Goal: Task Accomplishment & Management: Manage account settings

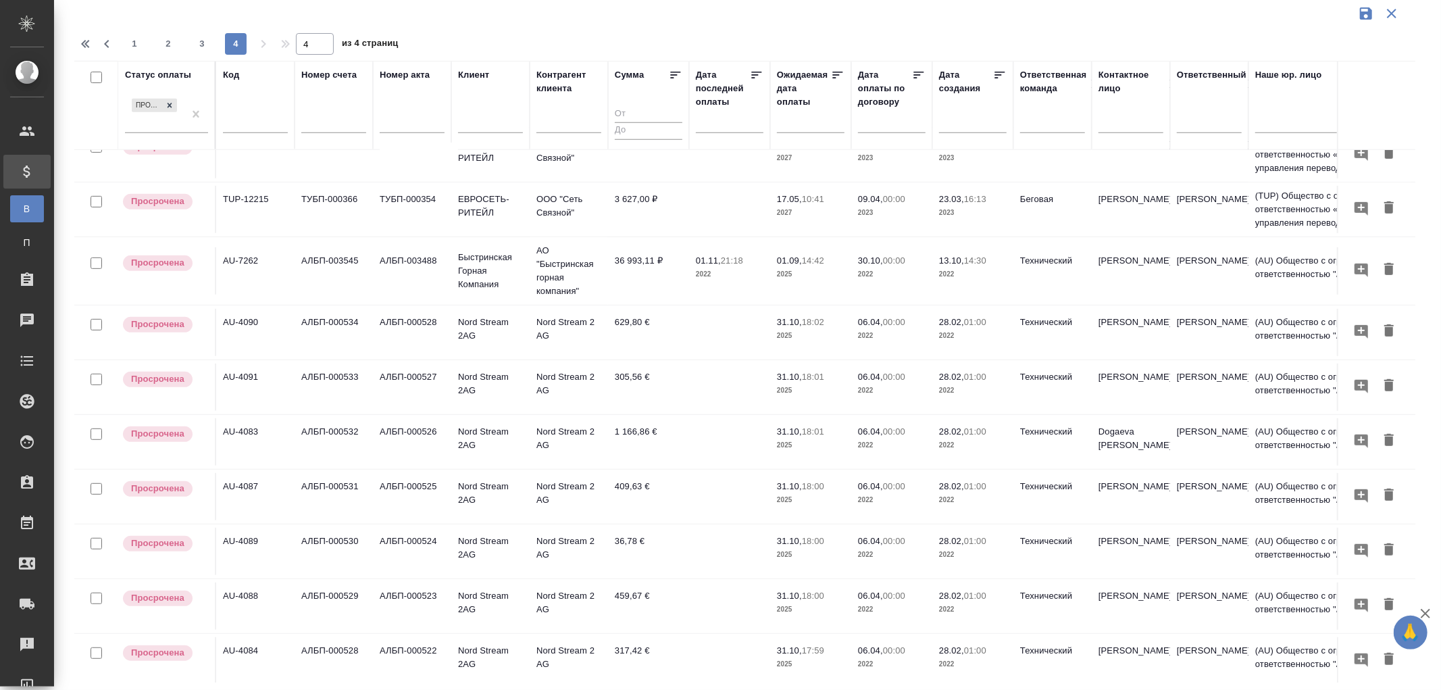
scroll to position [206, 0]
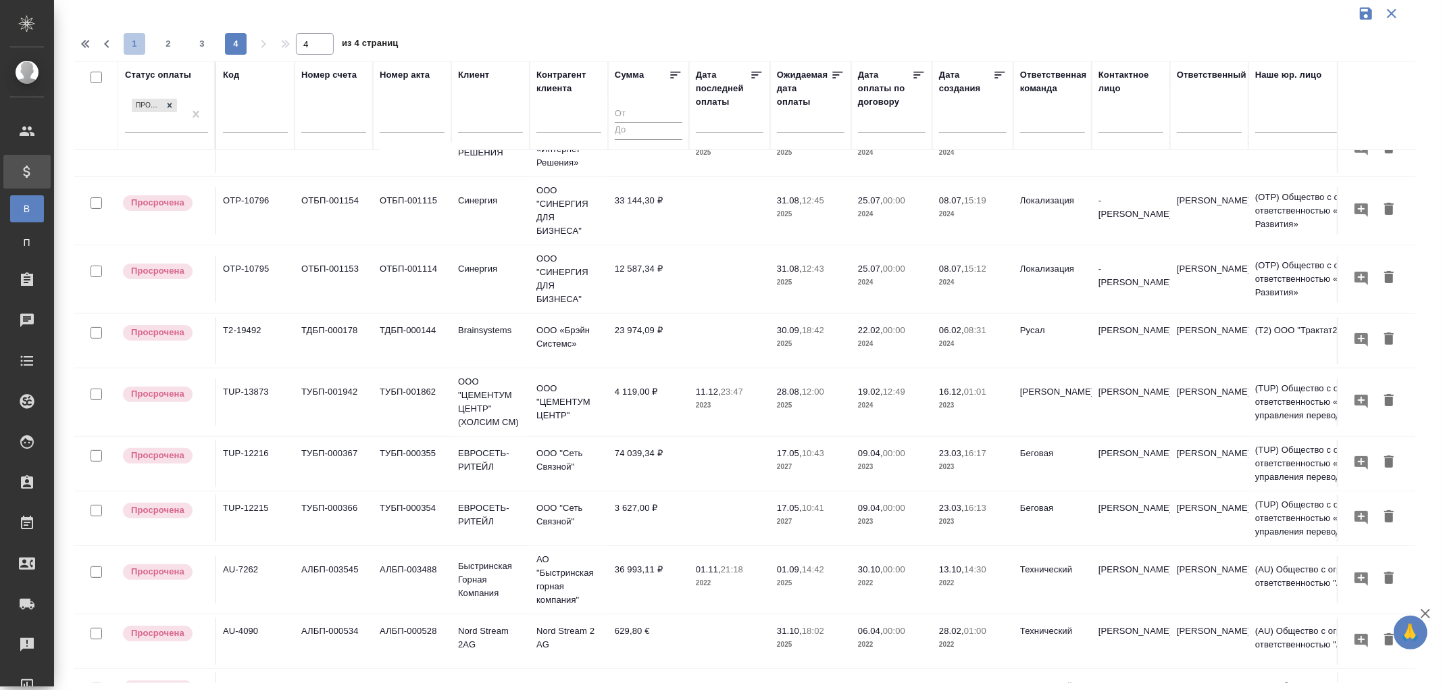
click at [136, 45] on span "1" at bounding box center [135, 44] width 22 height 14
type input "1"
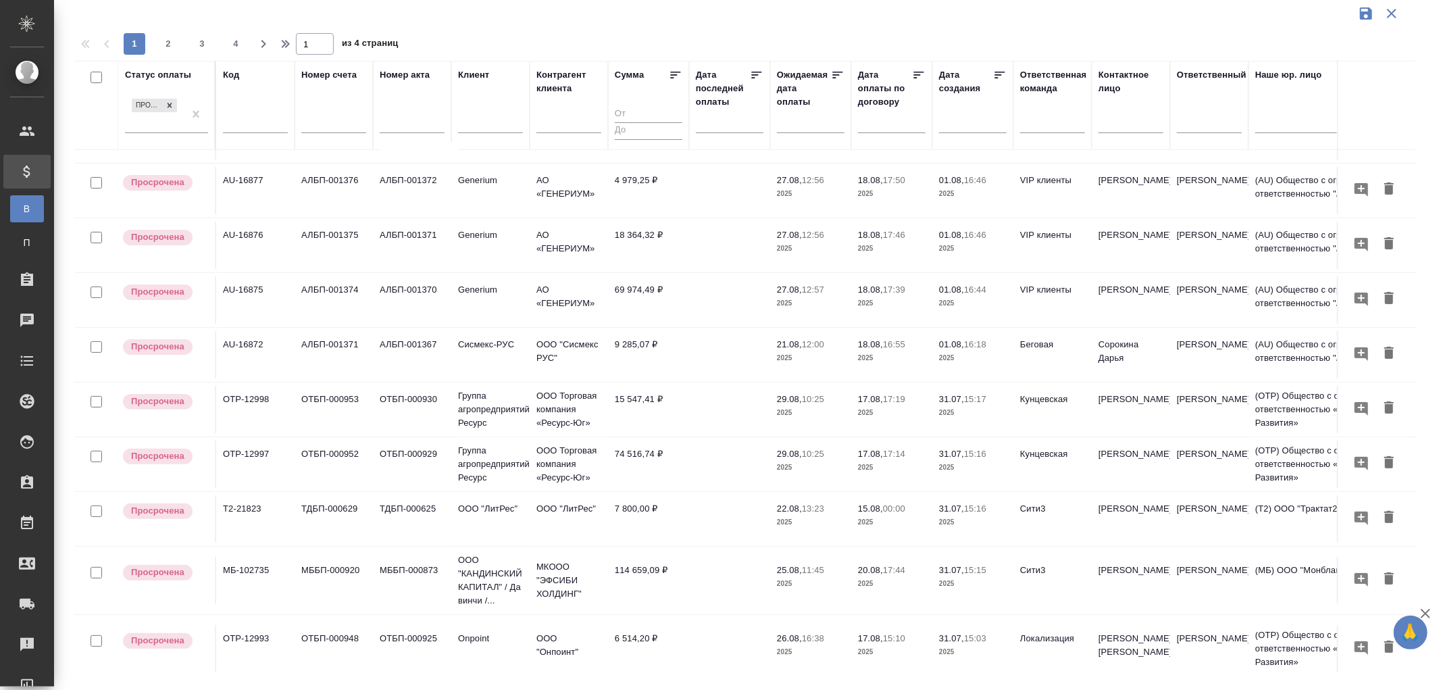
click at [484, 126] on input "text" at bounding box center [490, 124] width 65 height 17
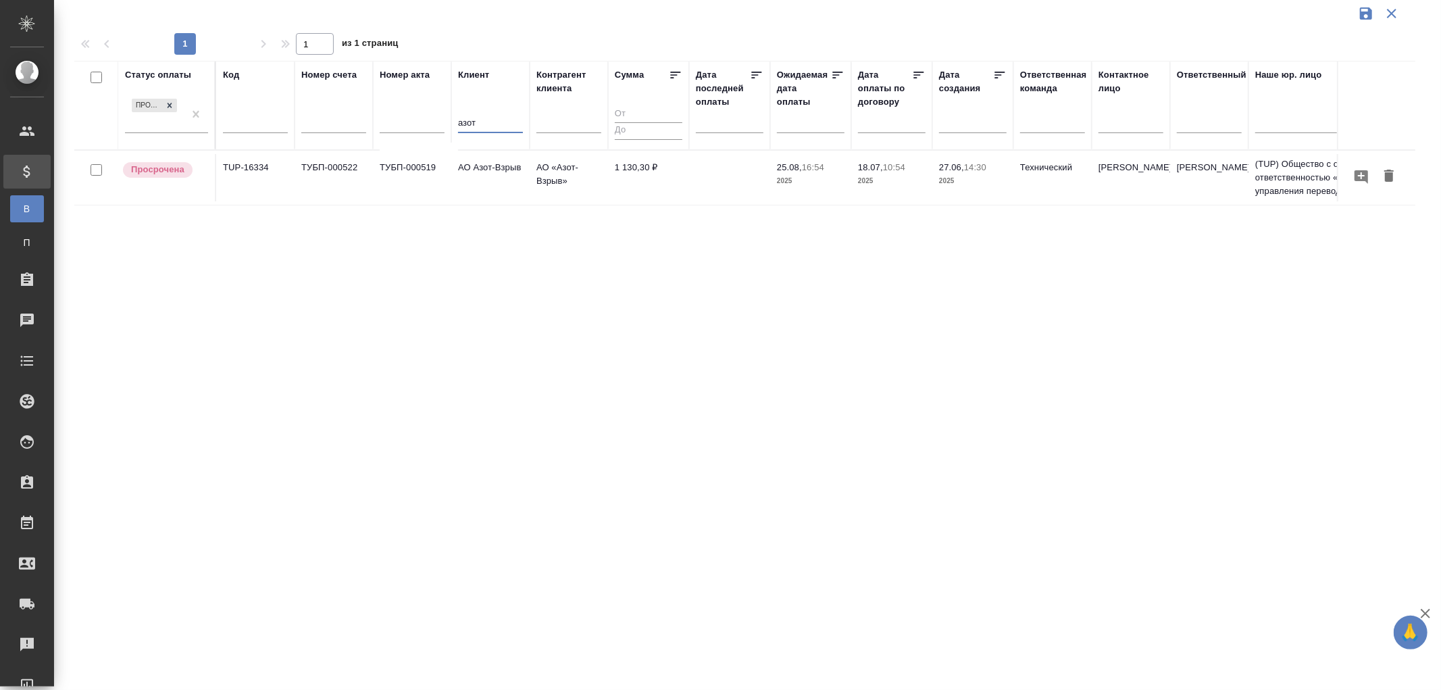
scroll to position [0, 0]
type input "азот"
click at [490, 166] on p "АО Азот-Взрыв" at bounding box center [490, 168] width 65 height 14
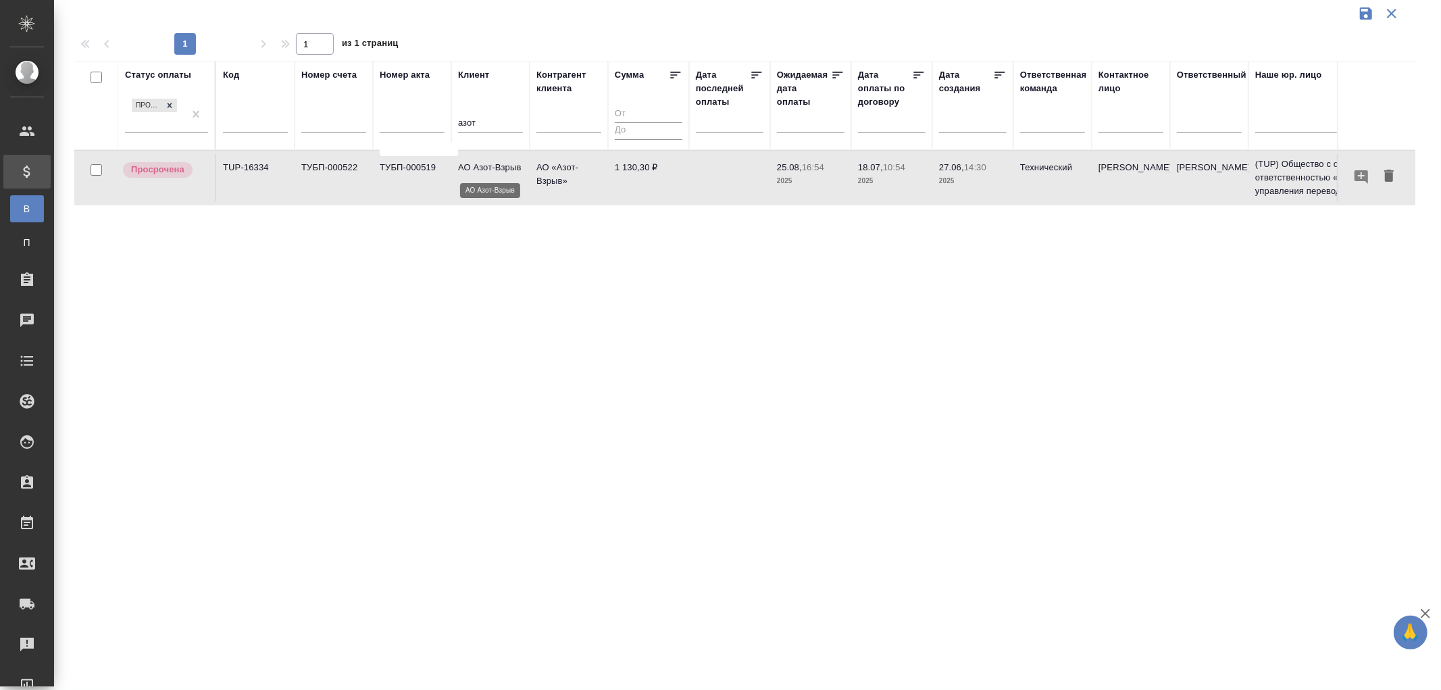
click at [490, 166] on p "АО Азот-Взрыв" at bounding box center [490, 168] width 65 height 14
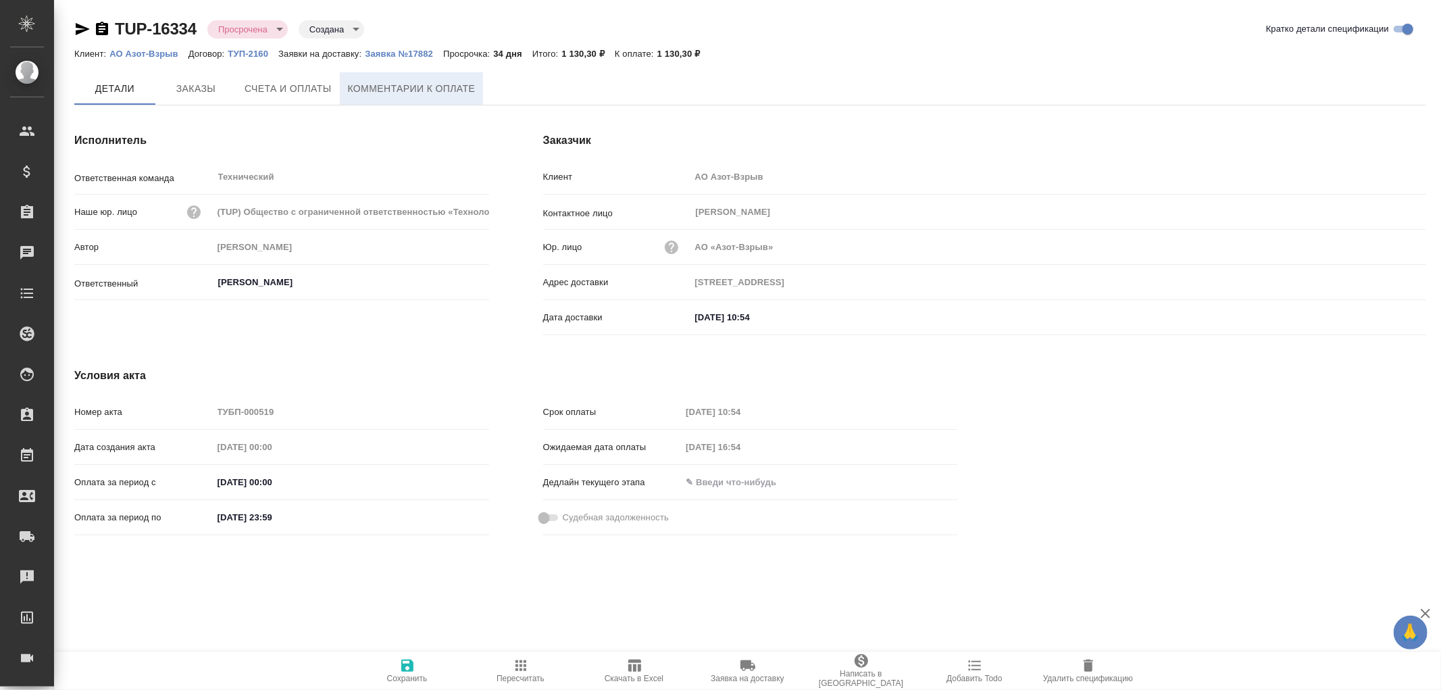
click at [400, 91] on span "Комментарии к оплате" at bounding box center [412, 88] width 128 height 17
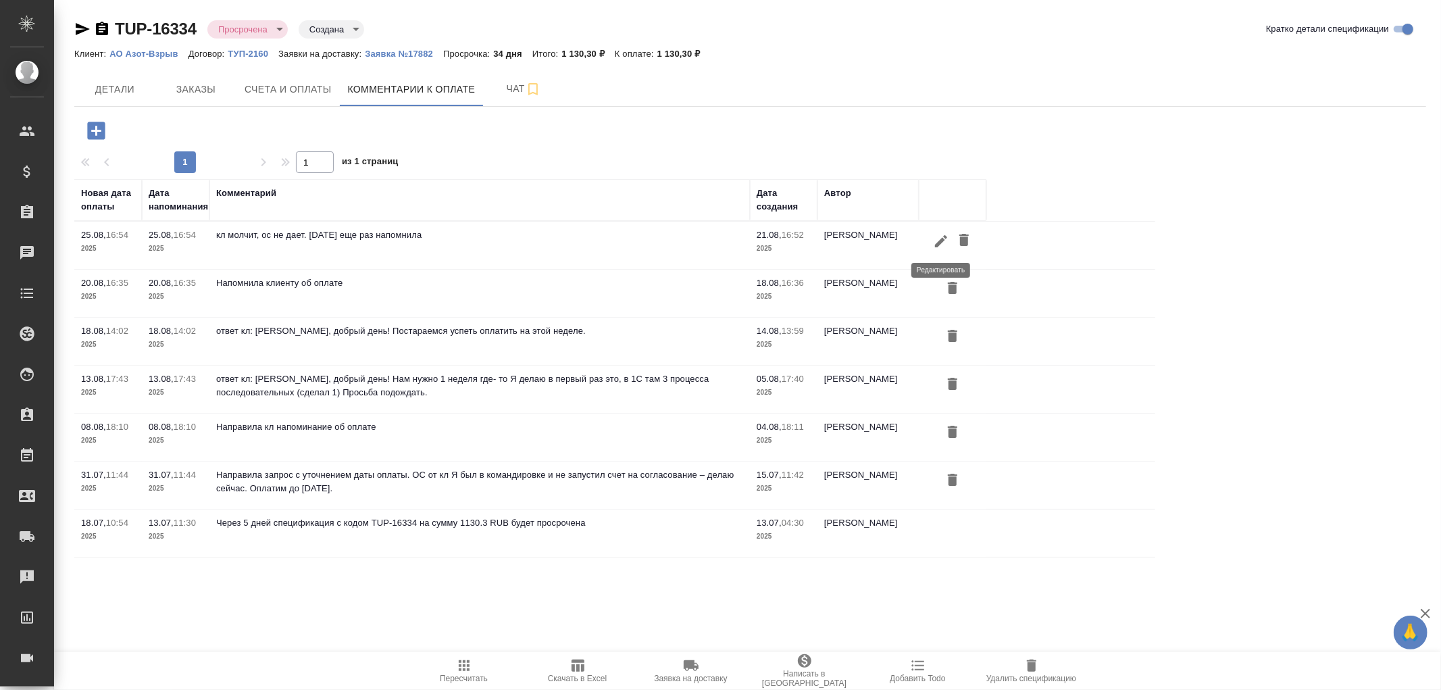
click at [936, 239] on icon "button" at bounding box center [941, 241] width 16 height 16
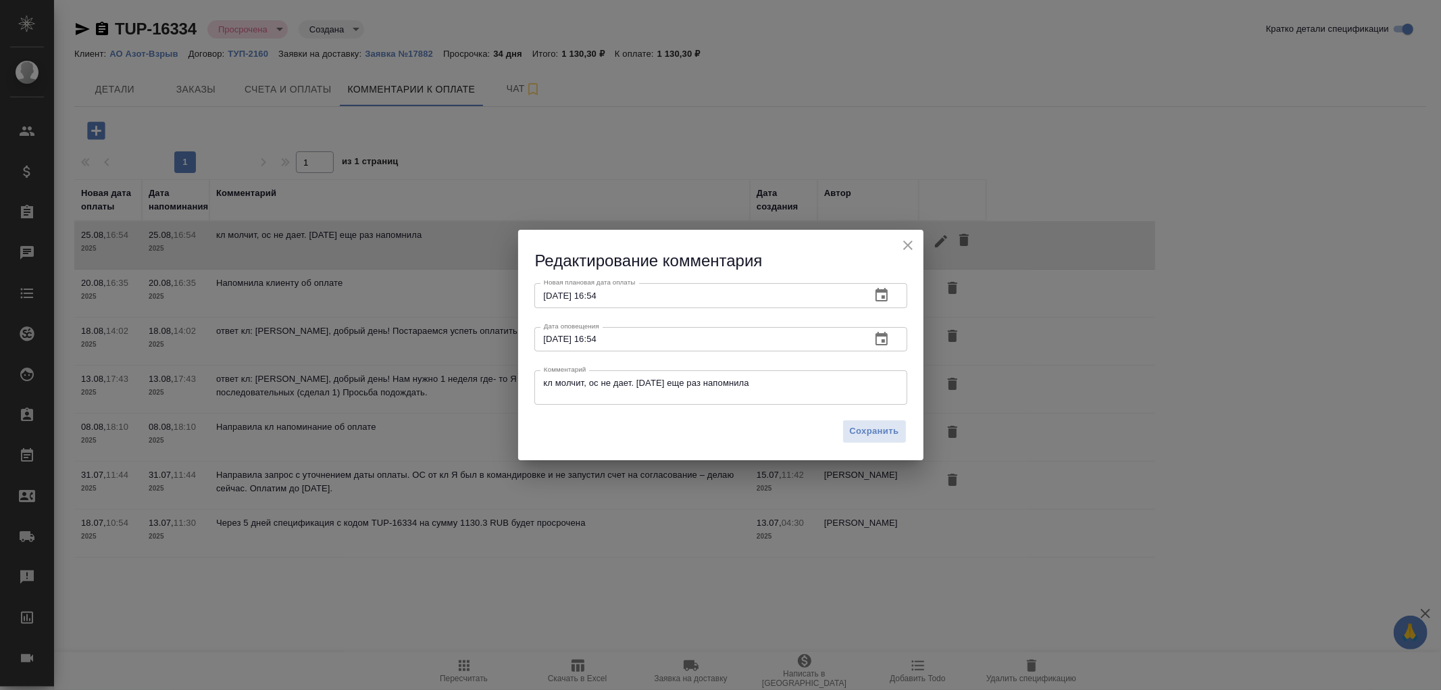
drag, startPoint x: 542, startPoint y: 384, endPoint x: 797, endPoint y: 395, distance: 254.9
click at [797, 395] on div "кл молчит, ос не дает. Сегодня еще раз напомнила x Комментарий" at bounding box center [720, 387] width 373 height 34
drag, startPoint x: 772, startPoint y: 381, endPoint x: 536, endPoint y: 376, distance: 235.8
click at [536, 376] on div "кл молчит, ос не дает. Сегодня еще раз напомнила x Комментарий" at bounding box center [720, 387] width 373 height 34
paste textarea "уфина, добрый день! Счет согласован передан в оплату- я точно не могу сказать в…"
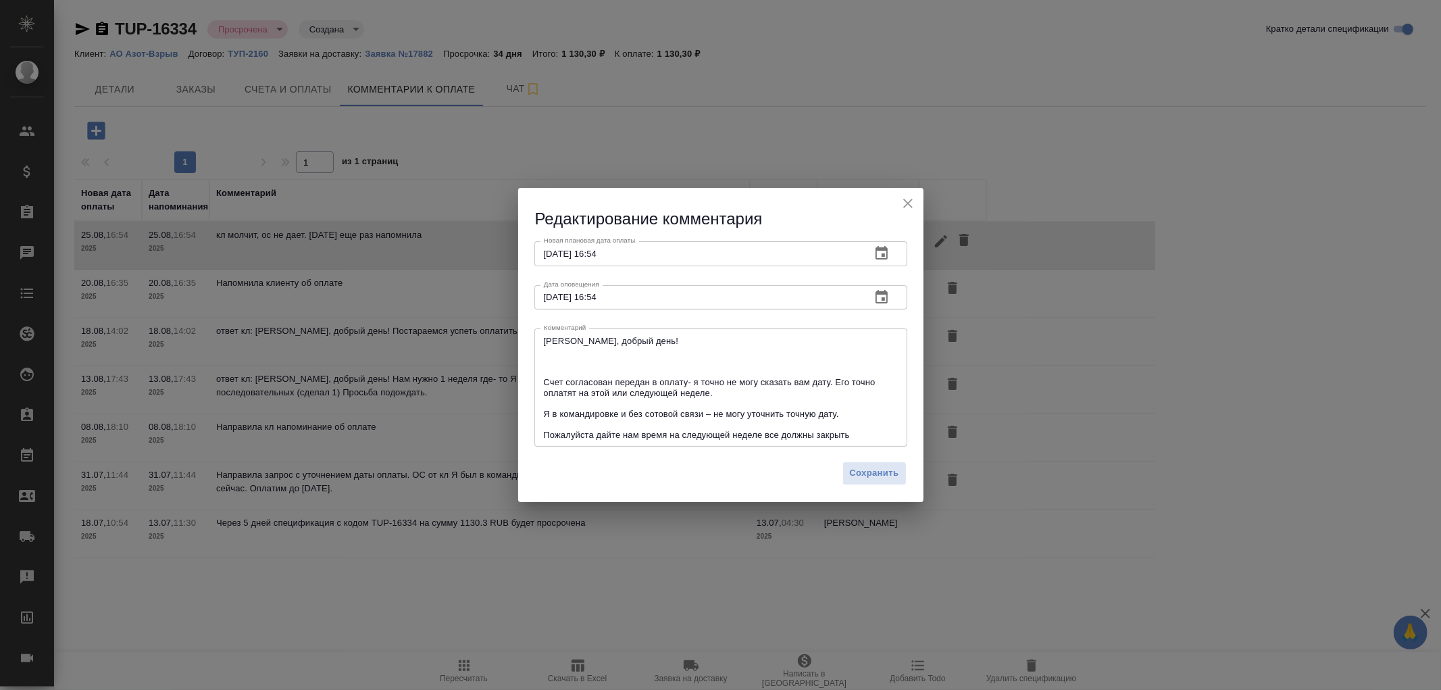
click at [542, 381] on div "Руфина, добрый день! Счет согласован передан в оплату- я точно не могу сказать …" at bounding box center [720, 387] width 373 height 118
click at [546, 382] on textarea "Руфина, добрый день! Счет согласован передан в оплату- я точно не могу сказать …" at bounding box center [721, 388] width 354 height 104
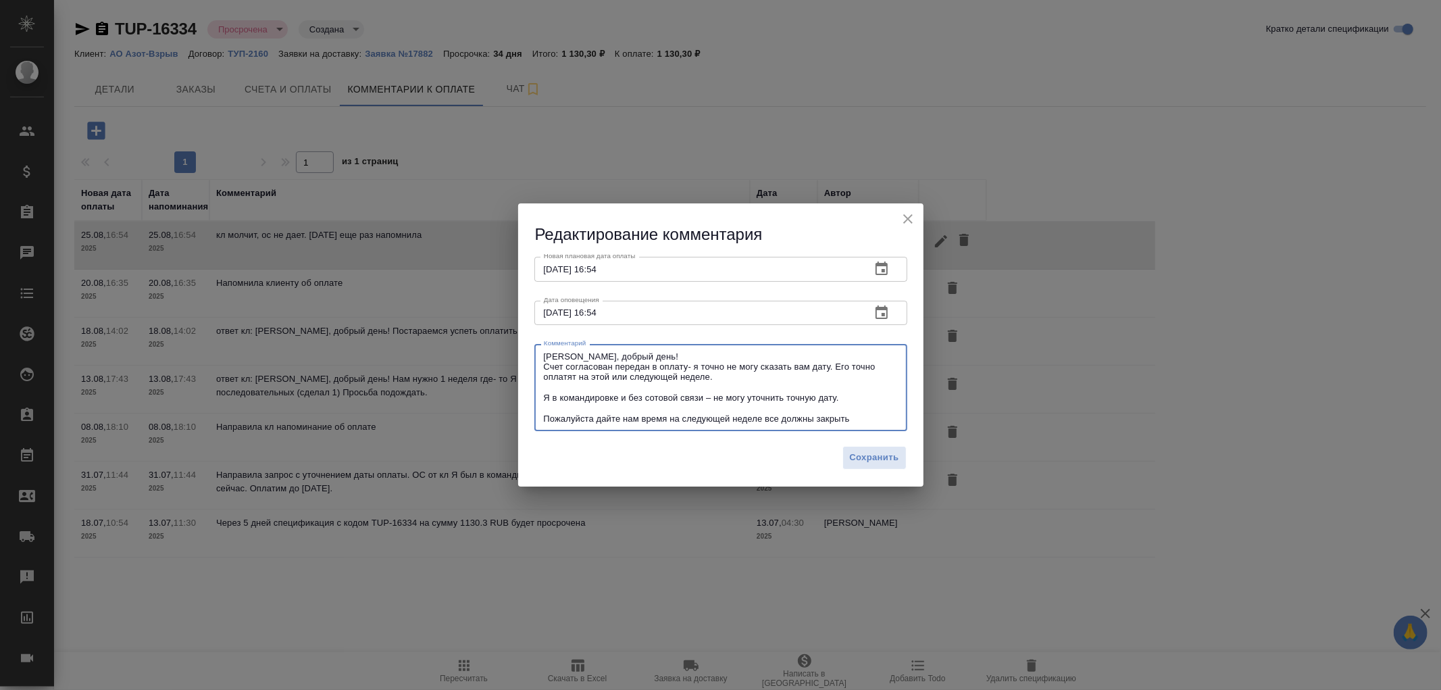
click at [542, 401] on div "Руфина, добрый день! Счет согласован передан в оплату- я точно не могу сказать …" at bounding box center [720, 387] width 373 height 87
click at [544, 393] on textarea "Руфина, добрый день! Счет согласован передан в оплату- я точно не могу сказать …" at bounding box center [721, 387] width 354 height 73
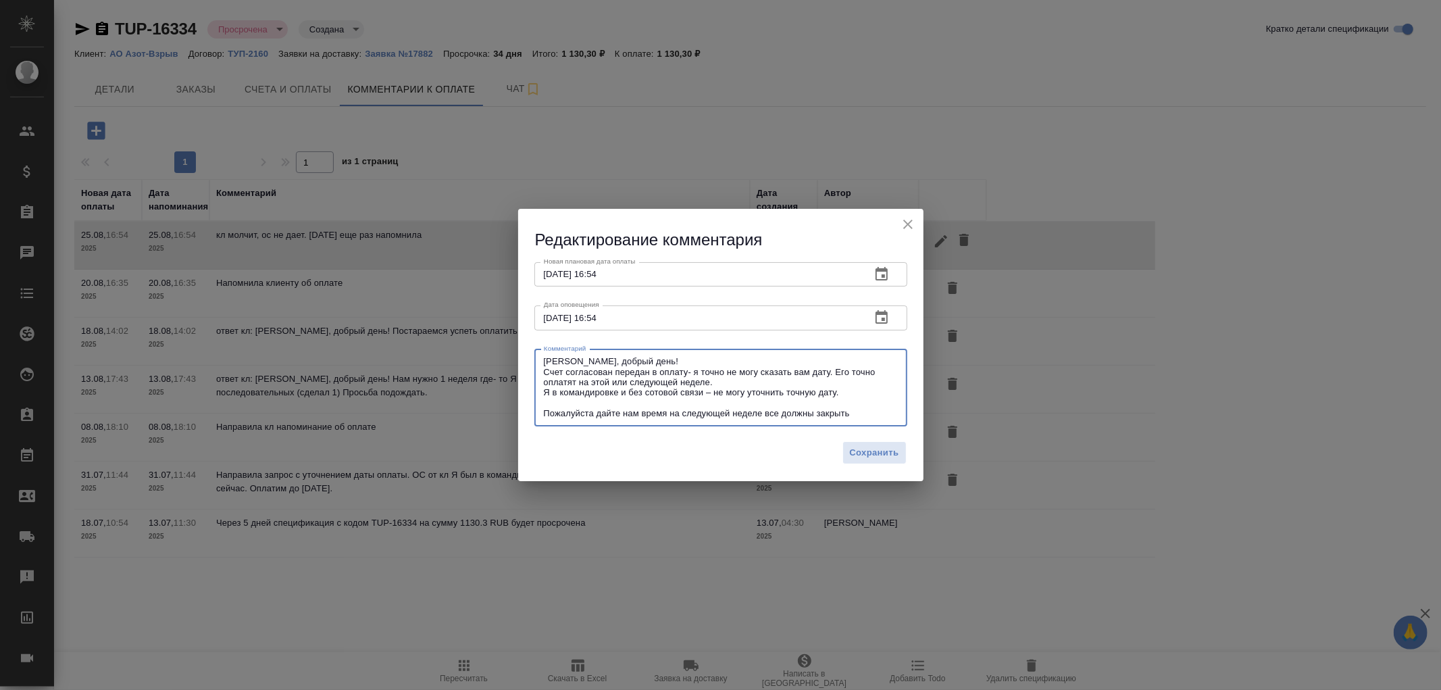
click at [542, 411] on div "Руфина, добрый день! Счет согласован передан в оплату- я точно не могу сказать …" at bounding box center [720, 387] width 373 height 77
click at [544, 417] on textarea "Руфина, добрый день! Счет согласован передан в оплату- я точно не могу сказать …" at bounding box center [721, 387] width 354 height 63
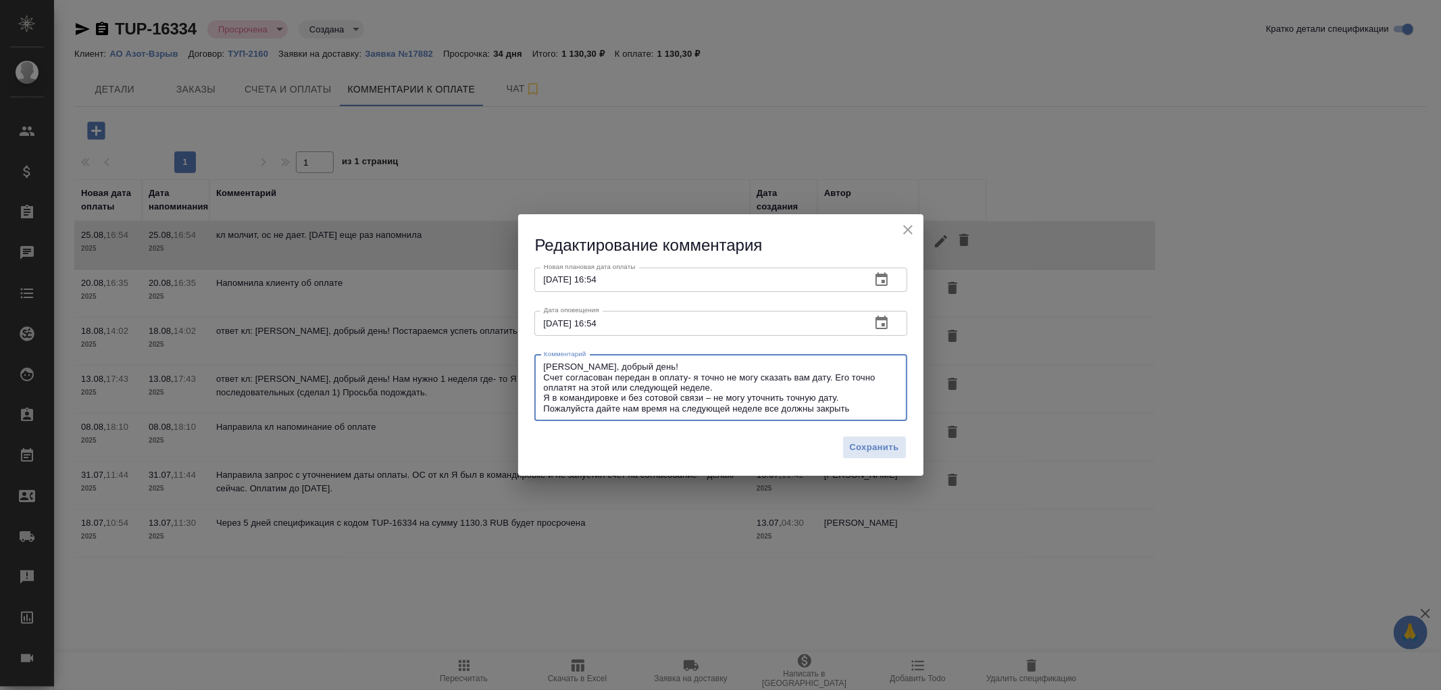
type textarea "Руфина, добрый день! Счет согласован передан в оплату- я точно не могу сказать …"
click at [886, 323] on icon "button" at bounding box center [882, 323] width 16 height 16
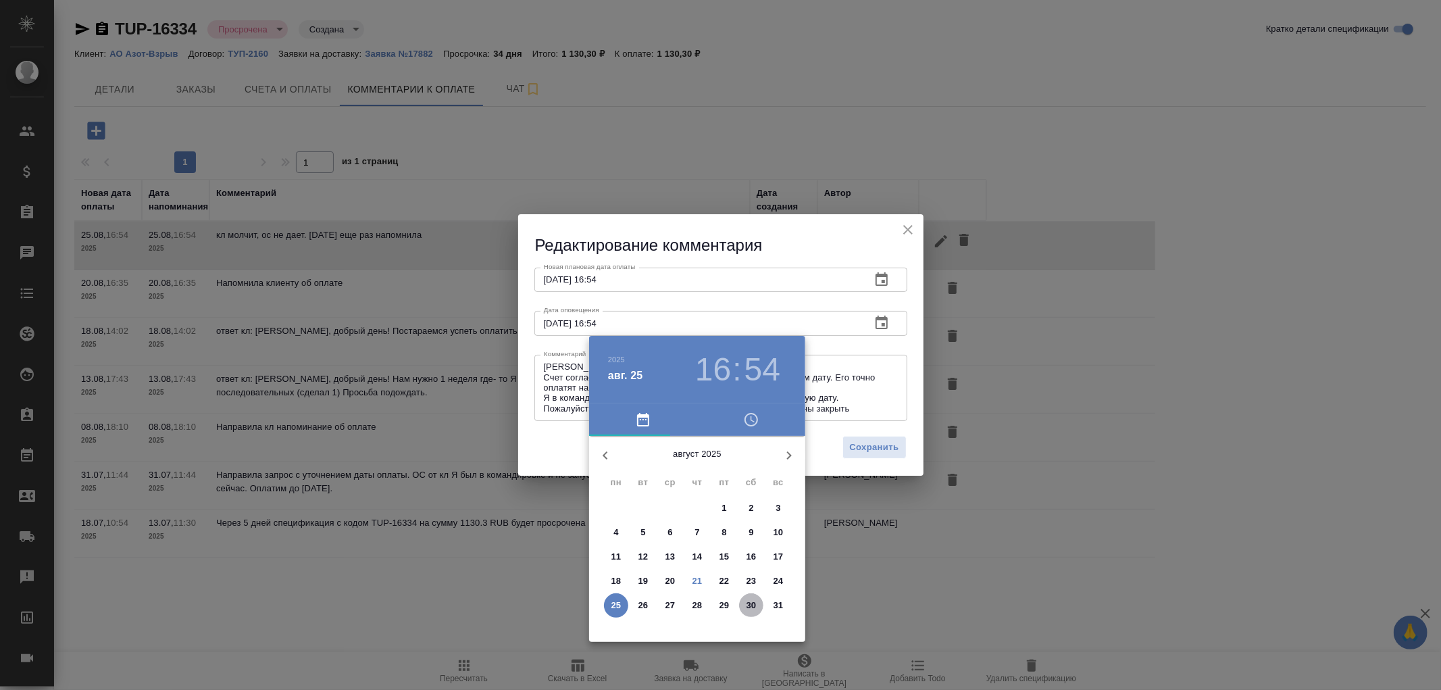
click at [748, 605] on p "30" at bounding box center [752, 606] width 10 height 14
type input "30.08.2025 16:54"
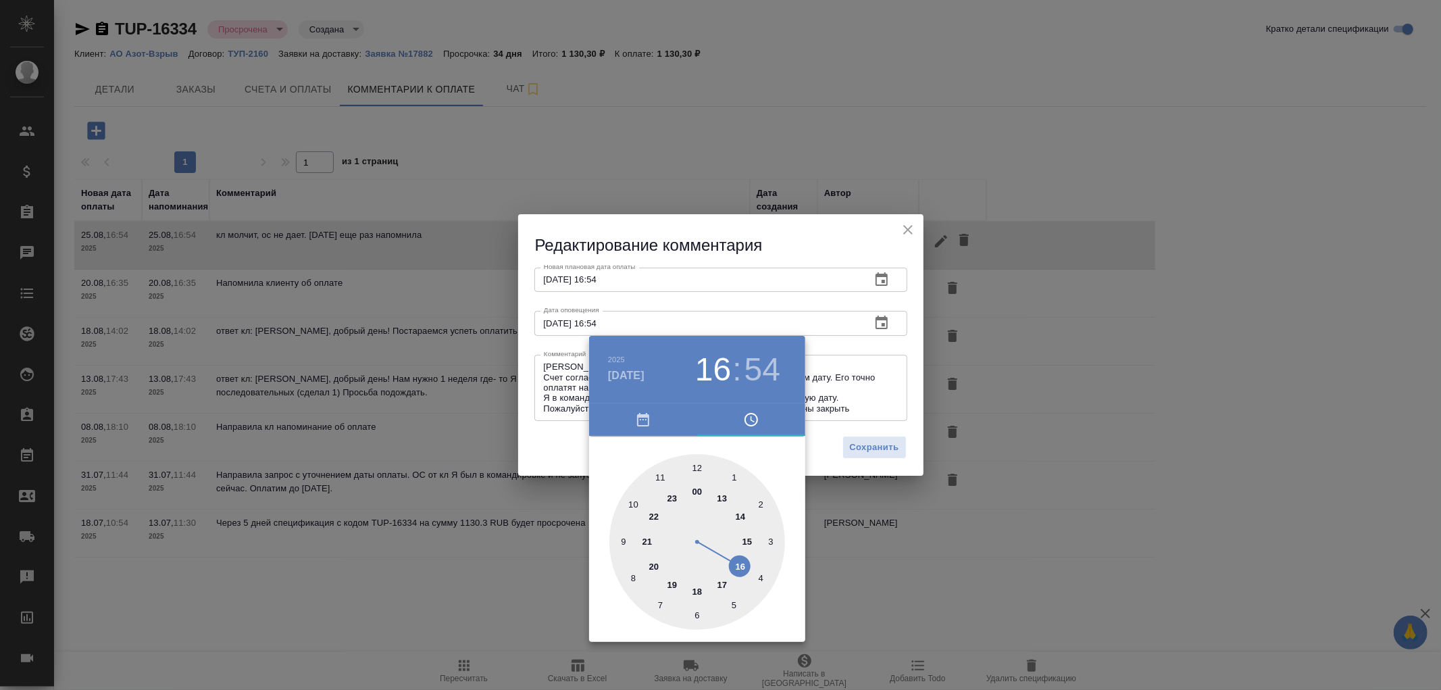
click at [603, 274] on div at bounding box center [720, 345] width 1441 height 690
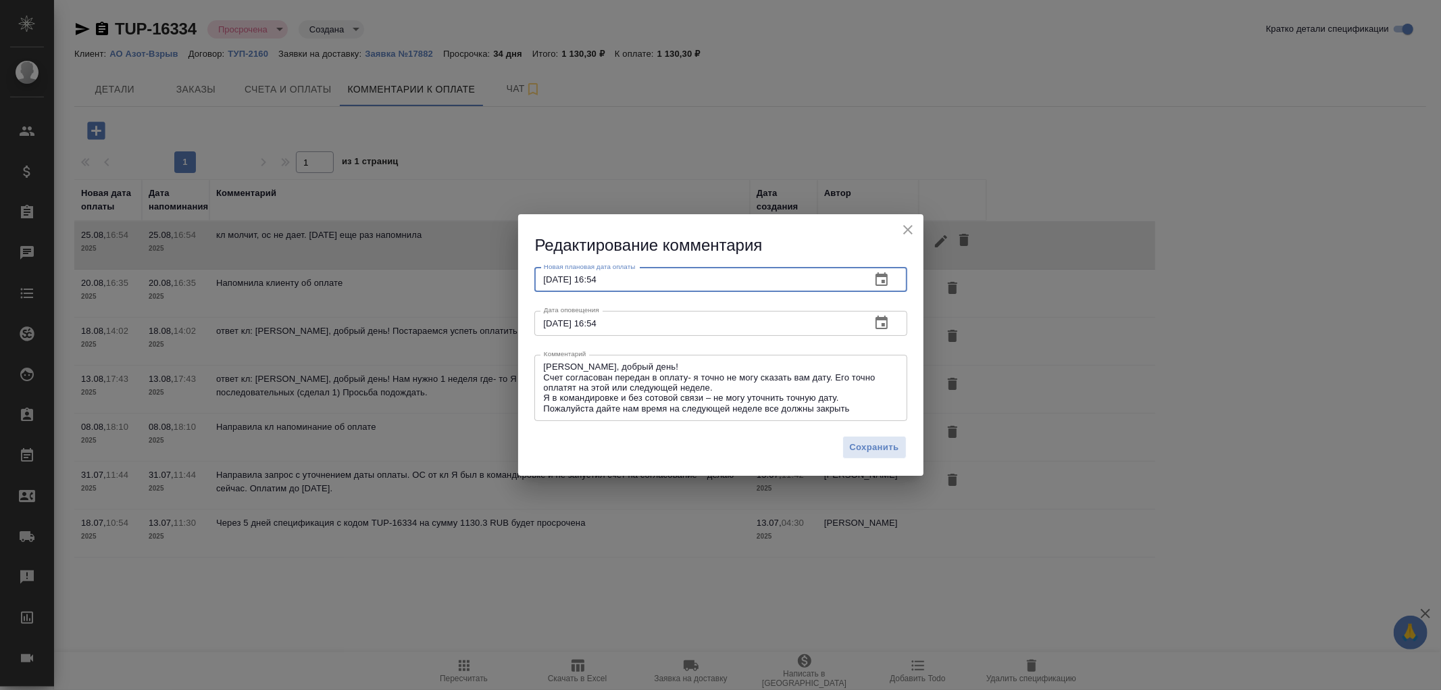
click at [682, 284] on input "25.08.2025 16:54" at bounding box center [697, 280] width 326 height 24
click at [879, 284] on icon "button" at bounding box center [882, 280] width 16 height 16
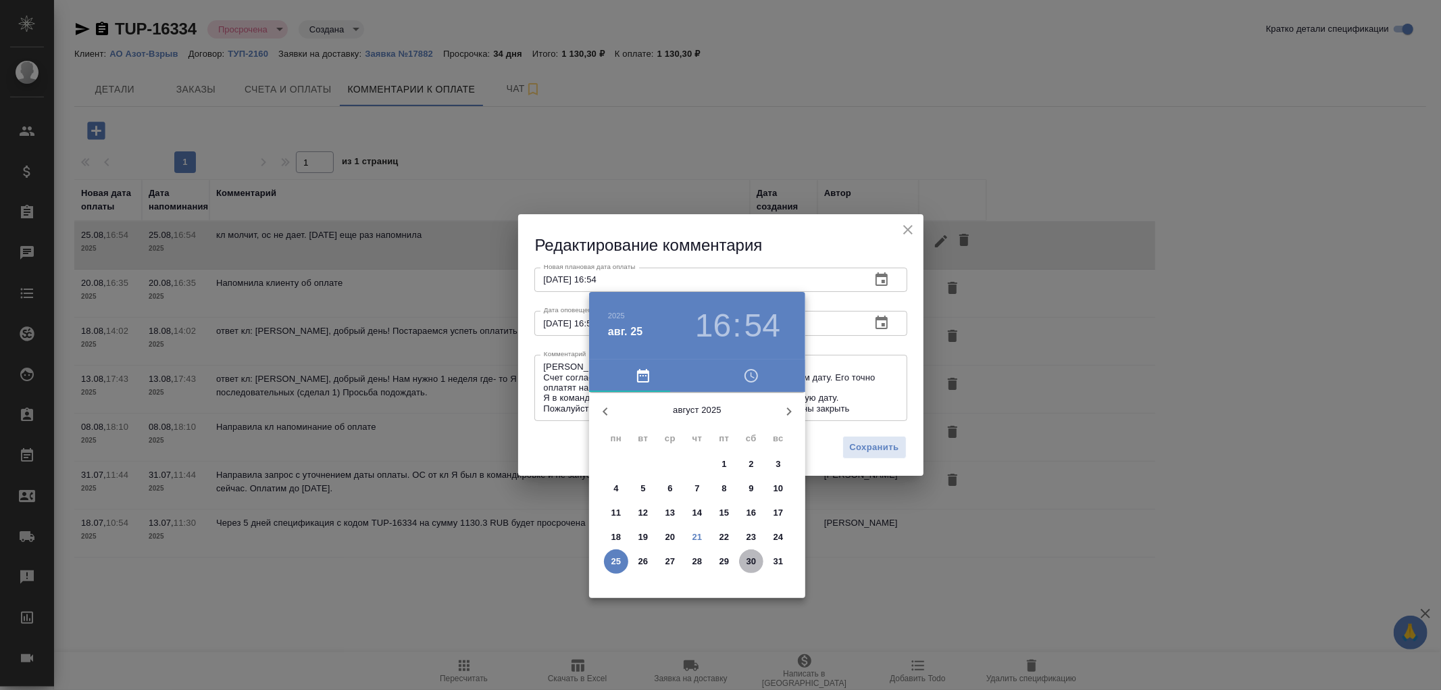
click at [748, 565] on p "30" at bounding box center [752, 562] width 10 height 14
type input "30.08.2025 16:54"
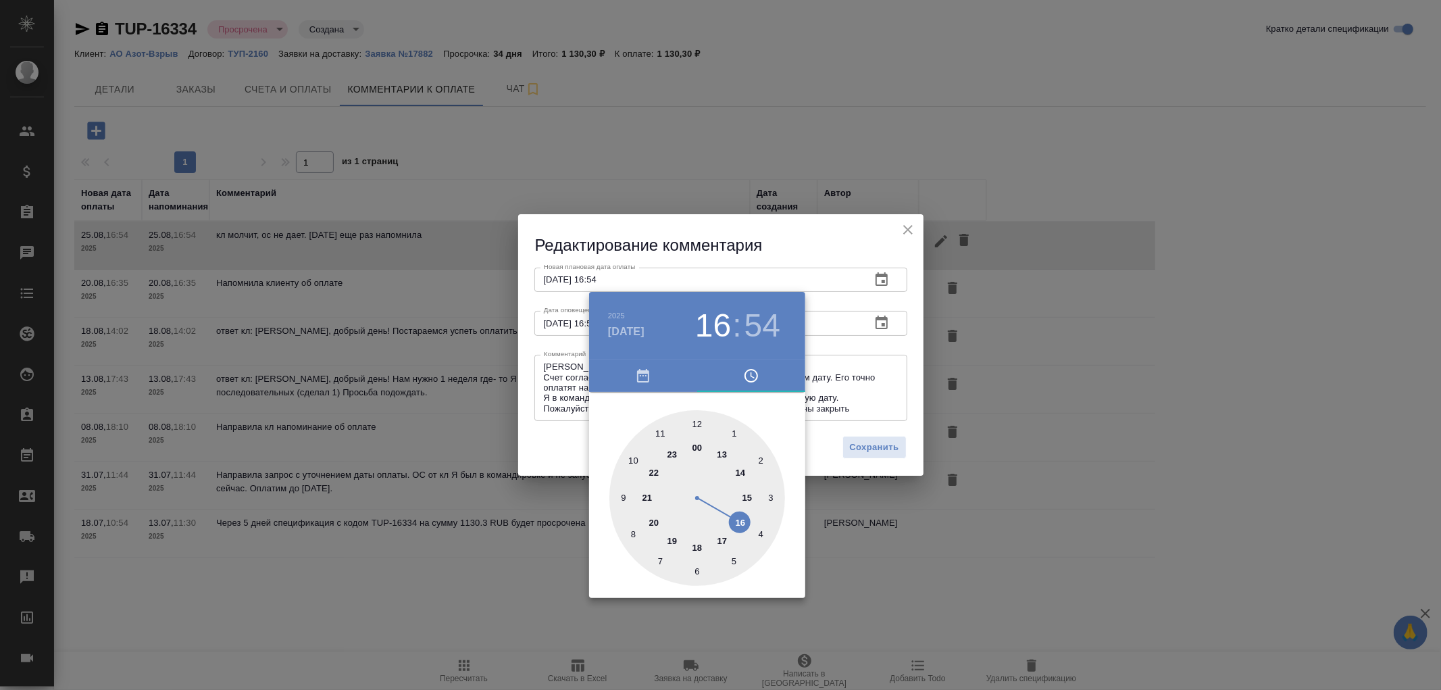
click at [885, 448] on div at bounding box center [720, 345] width 1441 height 690
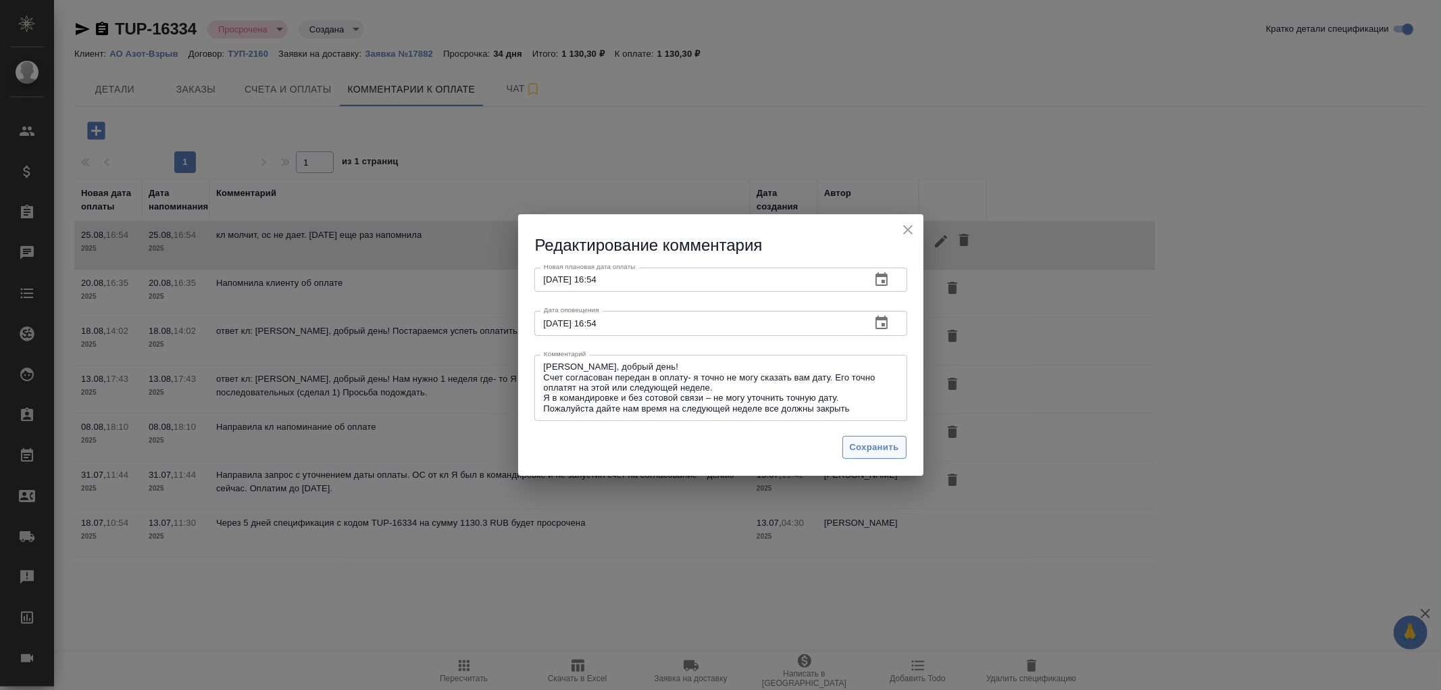
click at [881, 451] on span "Сохранить" at bounding box center [874, 448] width 49 height 16
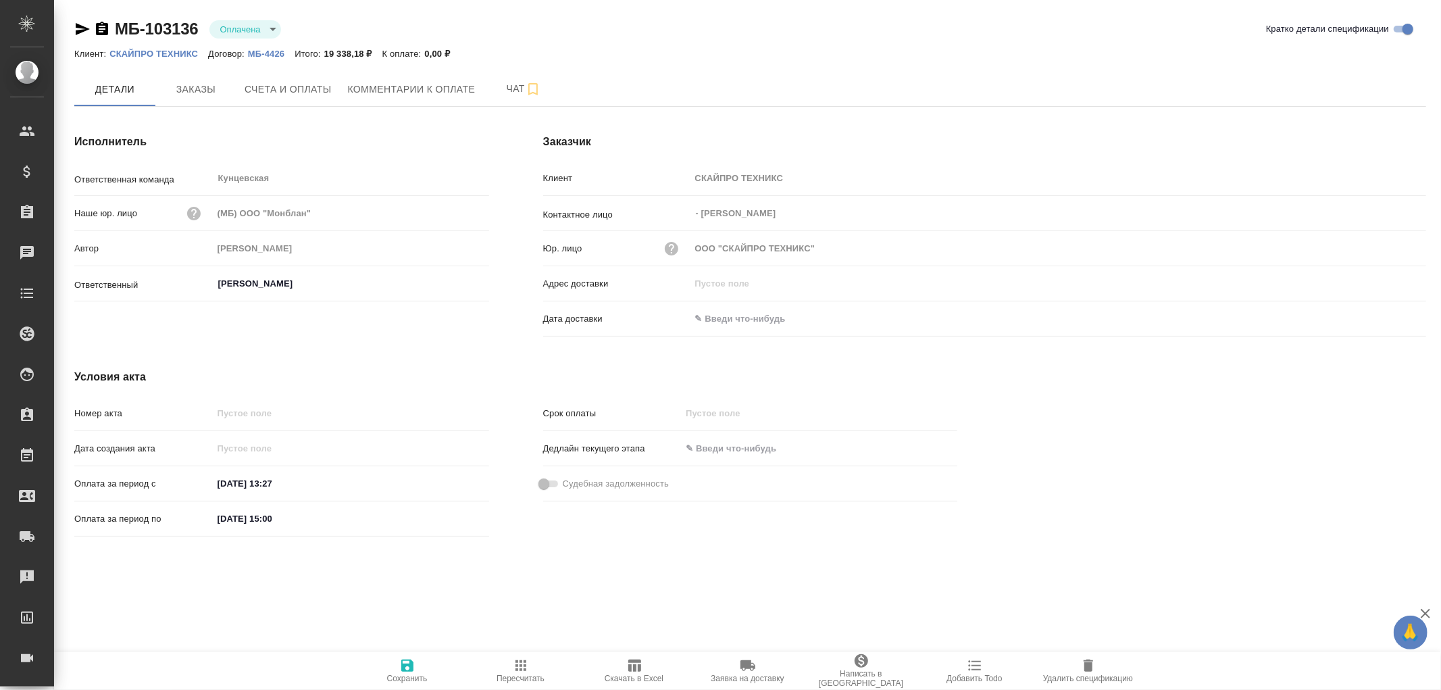
click at [99, 29] on icon "button" at bounding box center [102, 29] width 16 height 16
click at [99, 26] on icon "button" at bounding box center [102, 29] width 16 height 16
drag, startPoint x: 181, startPoint y: 86, endPoint x: 205, endPoint y: 82, distance: 24.7
click at [183, 86] on span "Заказы" at bounding box center [195, 89] width 65 height 17
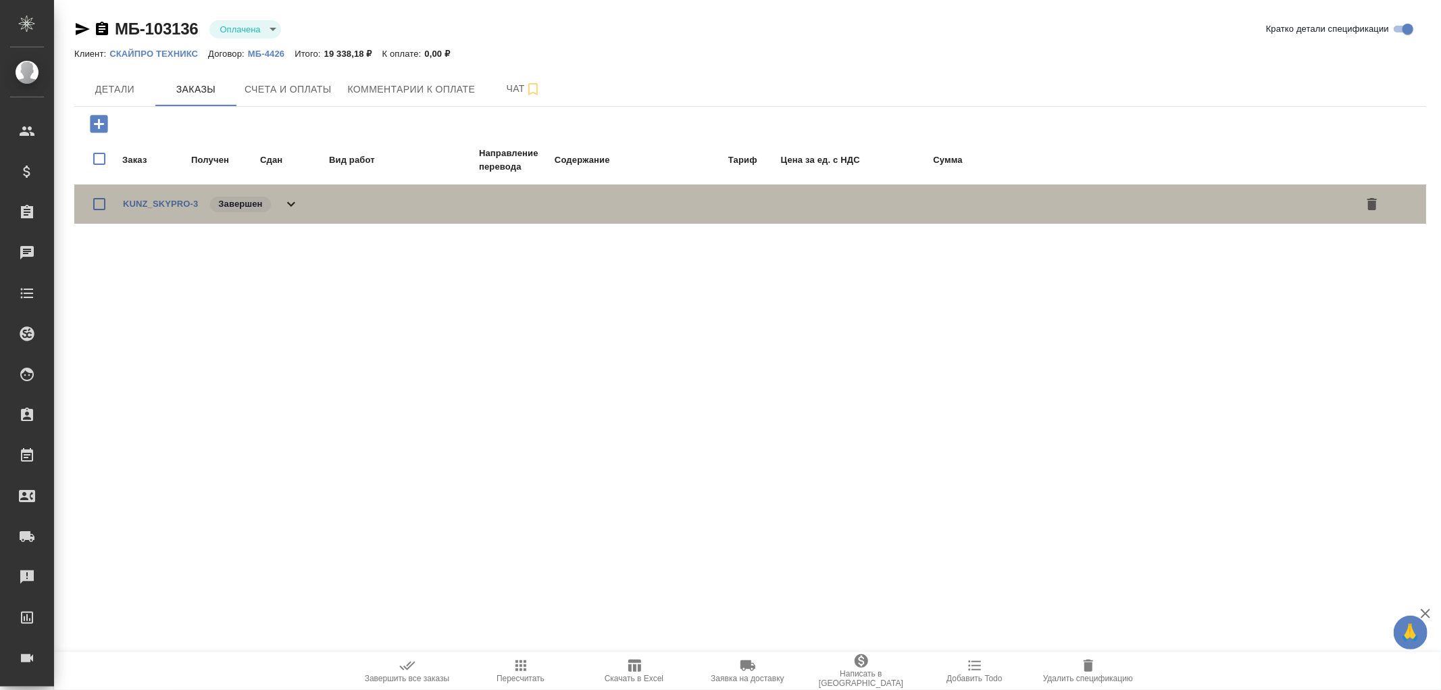
click at [288, 203] on icon at bounding box center [291, 204] width 16 height 16
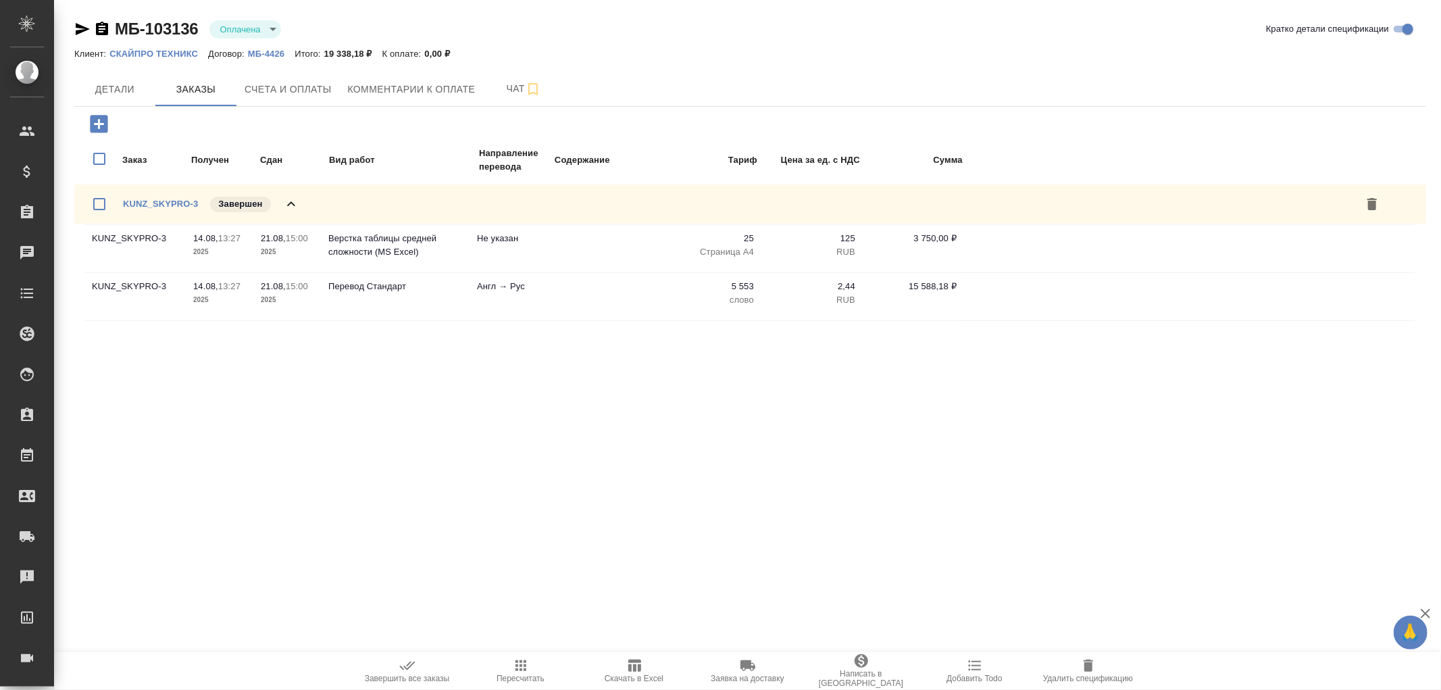
drag, startPoint x: 99, startPoint y: 28, endPoint x: 107, endPoint y: 2, distance: 27.4
click at [99, 26] on icon "button" at bounding box center [102, 29] width 16 height 16
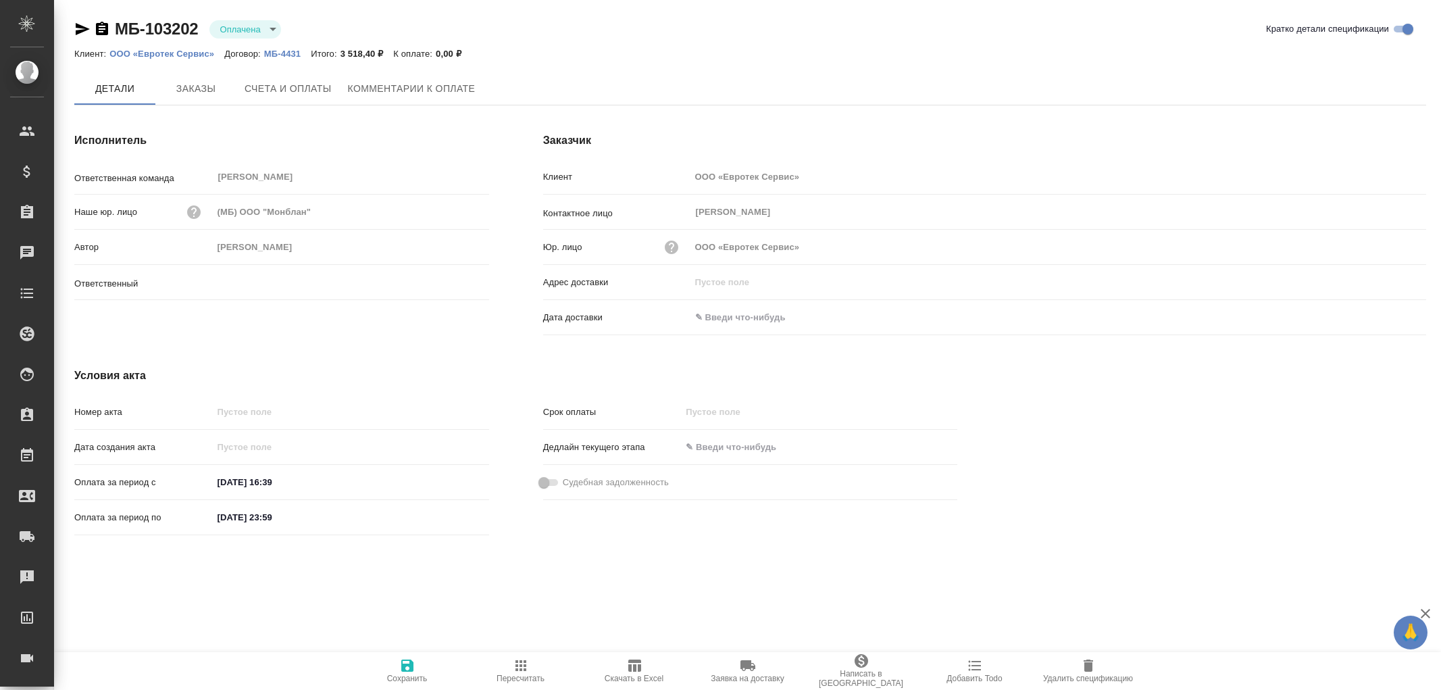
type input "[PERSON_NAME]"
click at [211, 88] on span "Заказы" at bounding box center [195, 89] width 65 height 17
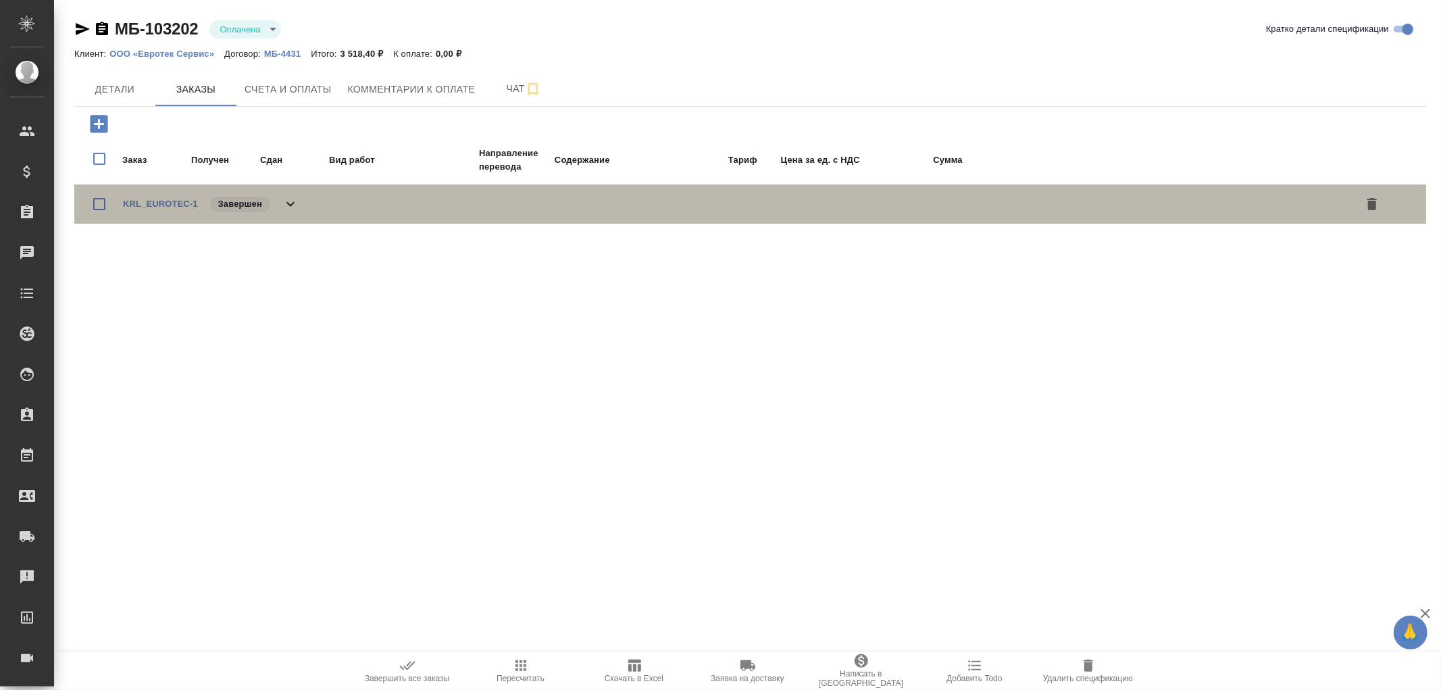
click at [293, 197] on icon at bounding box center [290, 204] width 16 height 16
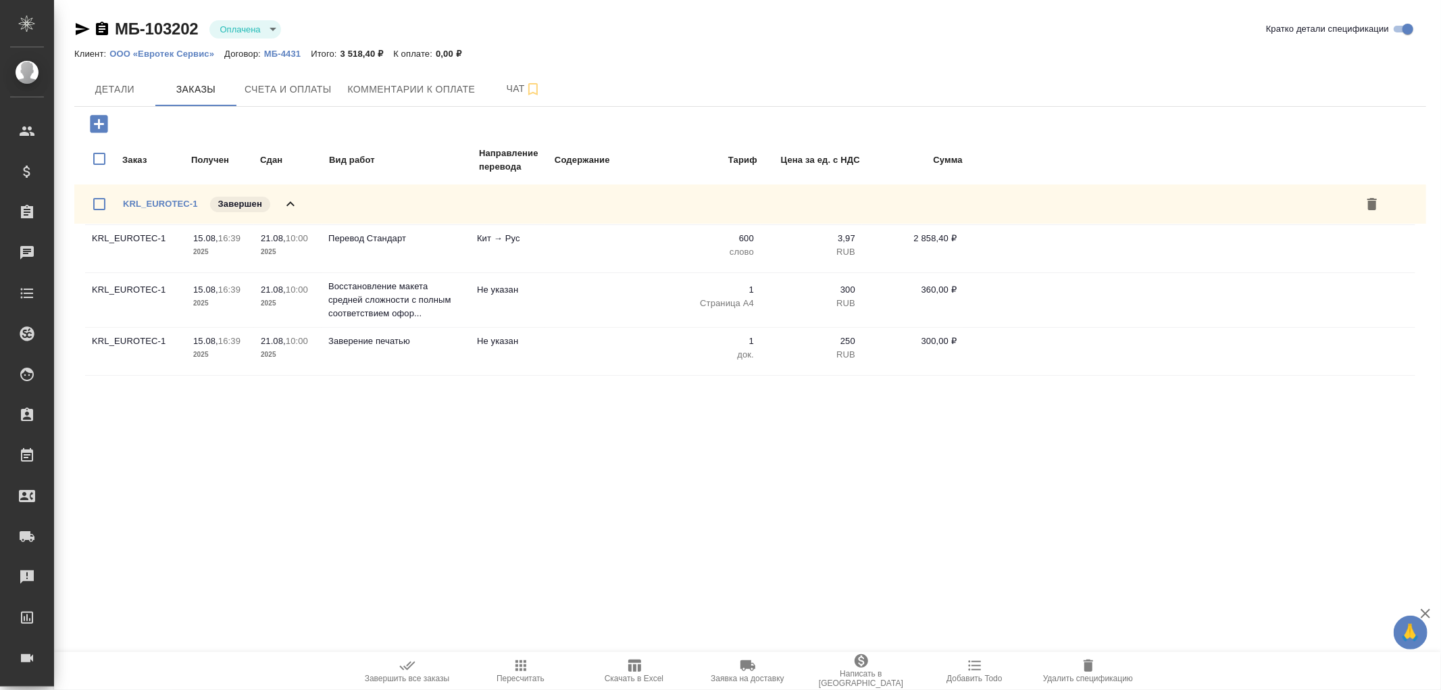
drag, startPoint x: 96, startPoint y: 23, endPoint x: 103, endPoint y: 26, distance: 7.9
click at [103, 26] on icon "button" at bounding box center [102, 29] width 16 height 16
click at [111, 91] on span "Детали" at bounding box center [114, 89] width 65 height 17
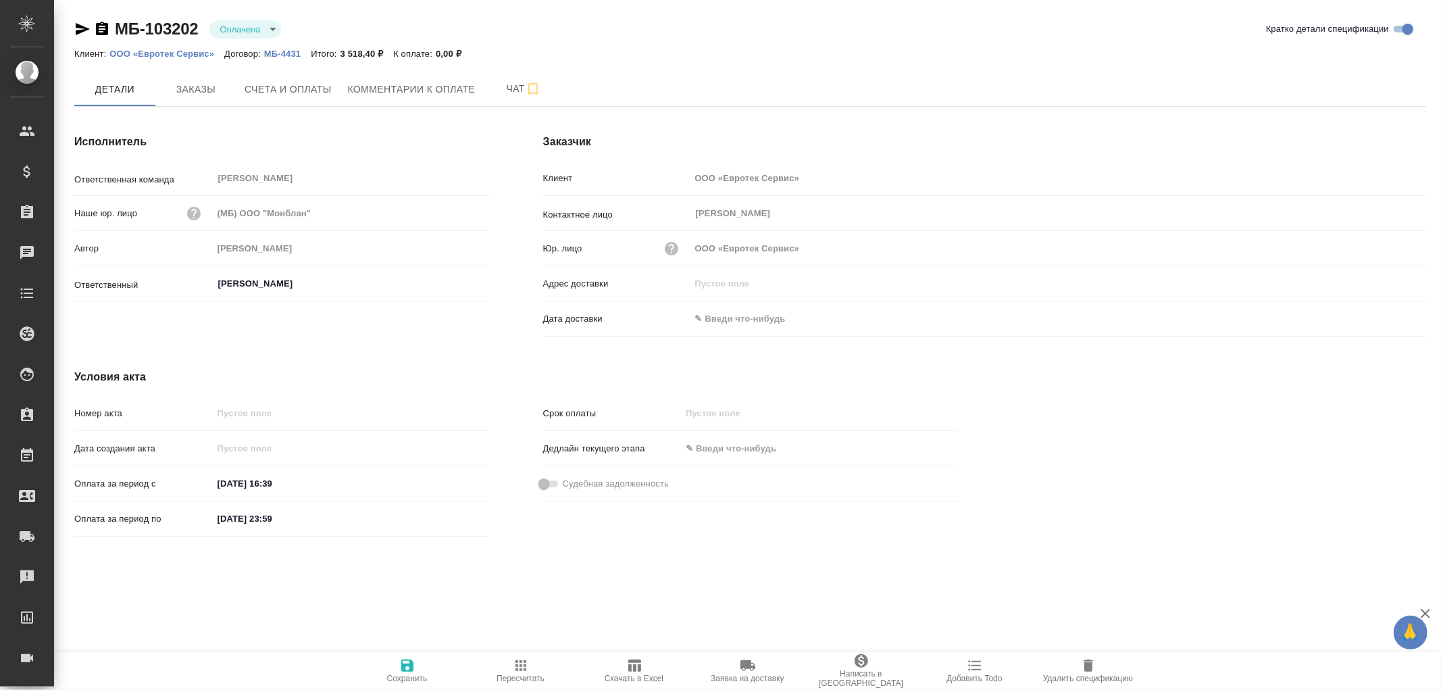
click at [179, 55] on p "ООО «Евротек Сервис»" at bounding box center [166, 54] width 115 height 10
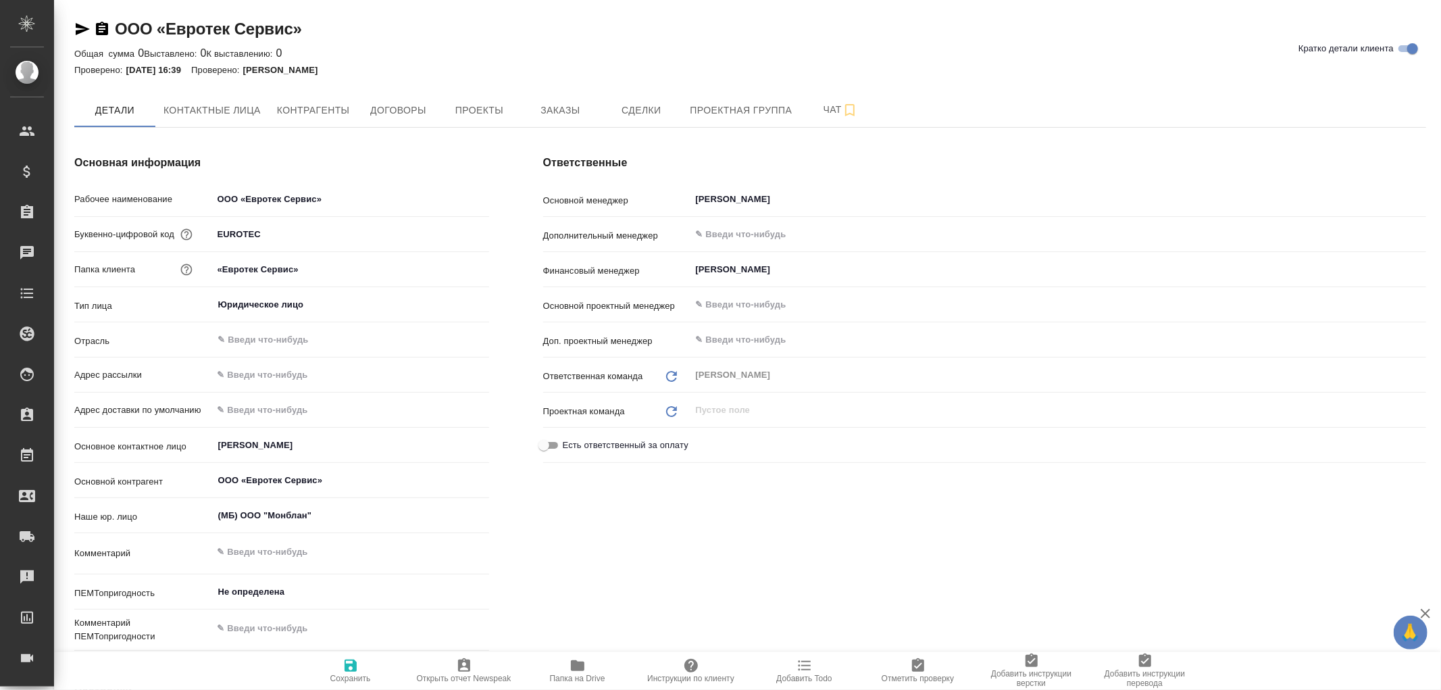
type textarea "x"
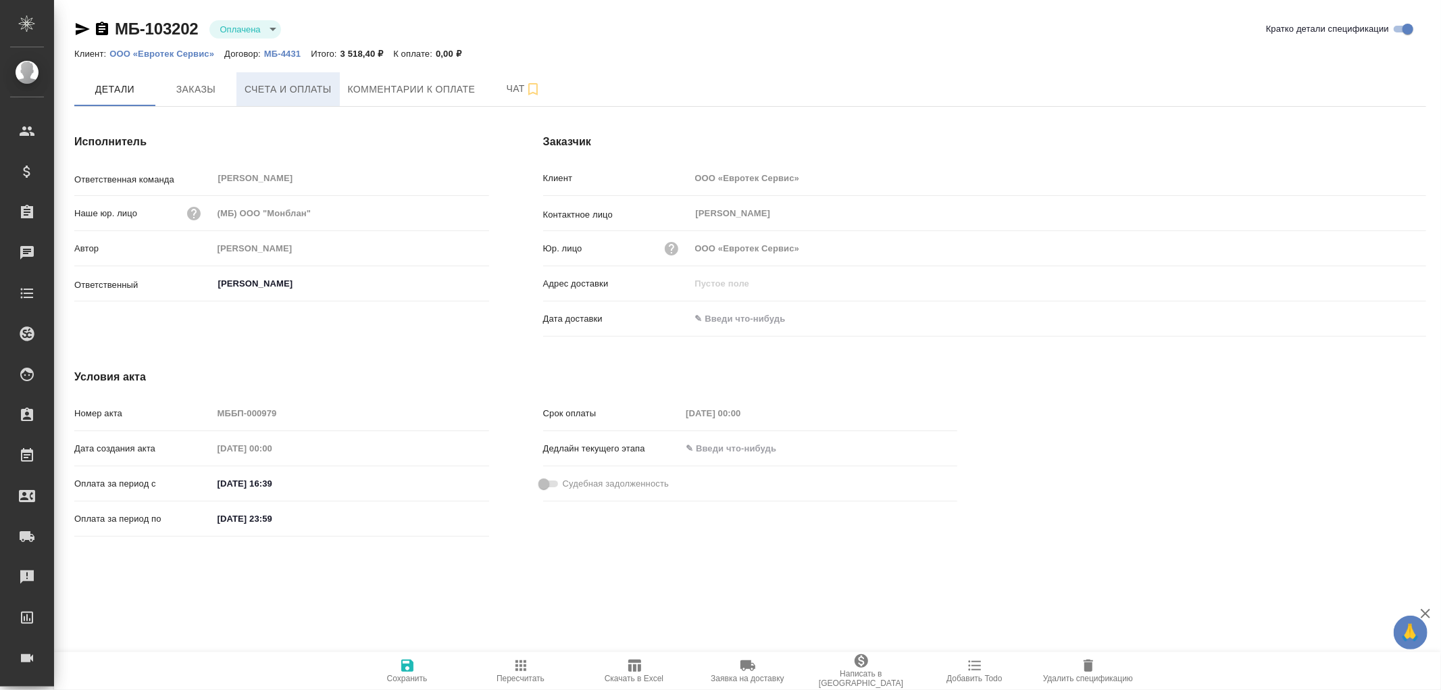
click at [291, 85] on span "Счета и оплаты" at bounding box center [288, 89] width 87 height 17
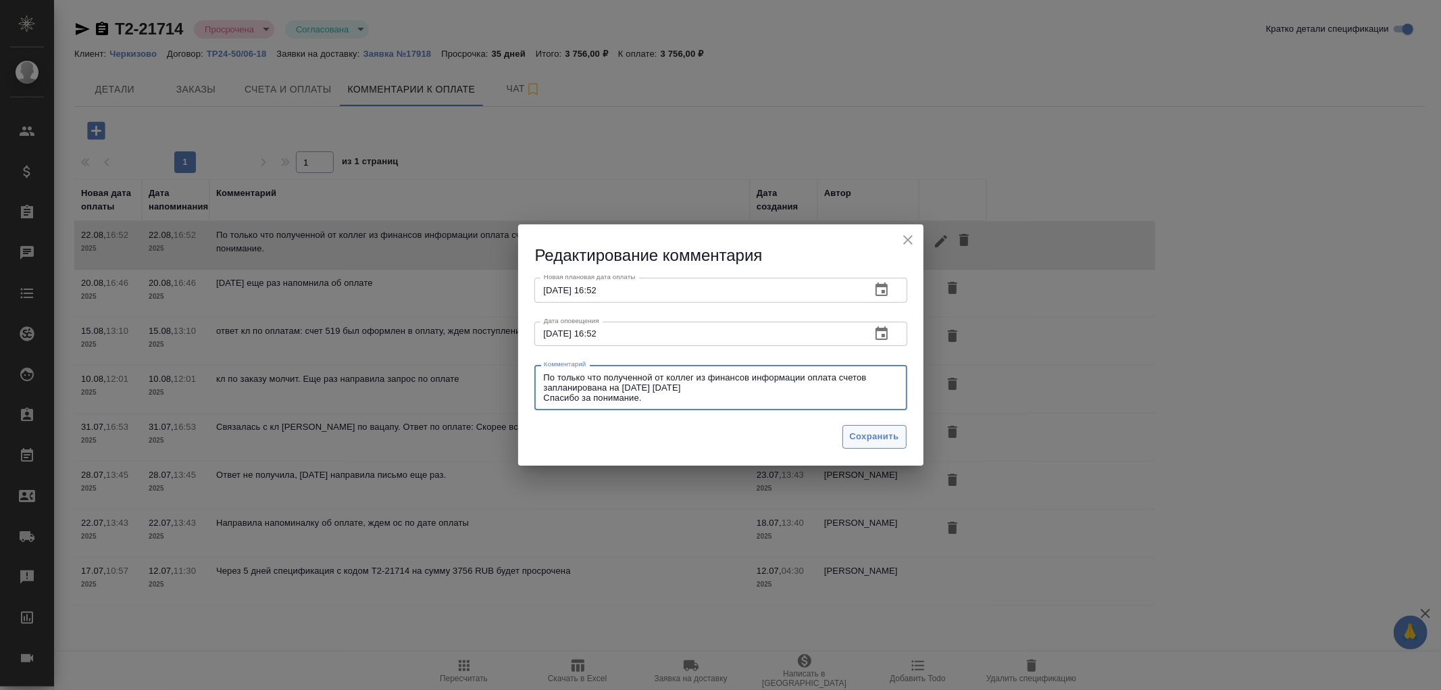
drag, startPoint x: 0, startPoint y: 0, endPoint x: 883, endPoint y: 437, distance: 985.3
click at [877, 443] on span "Сохранить" at bounding box center [874, 437] width 49 height 16
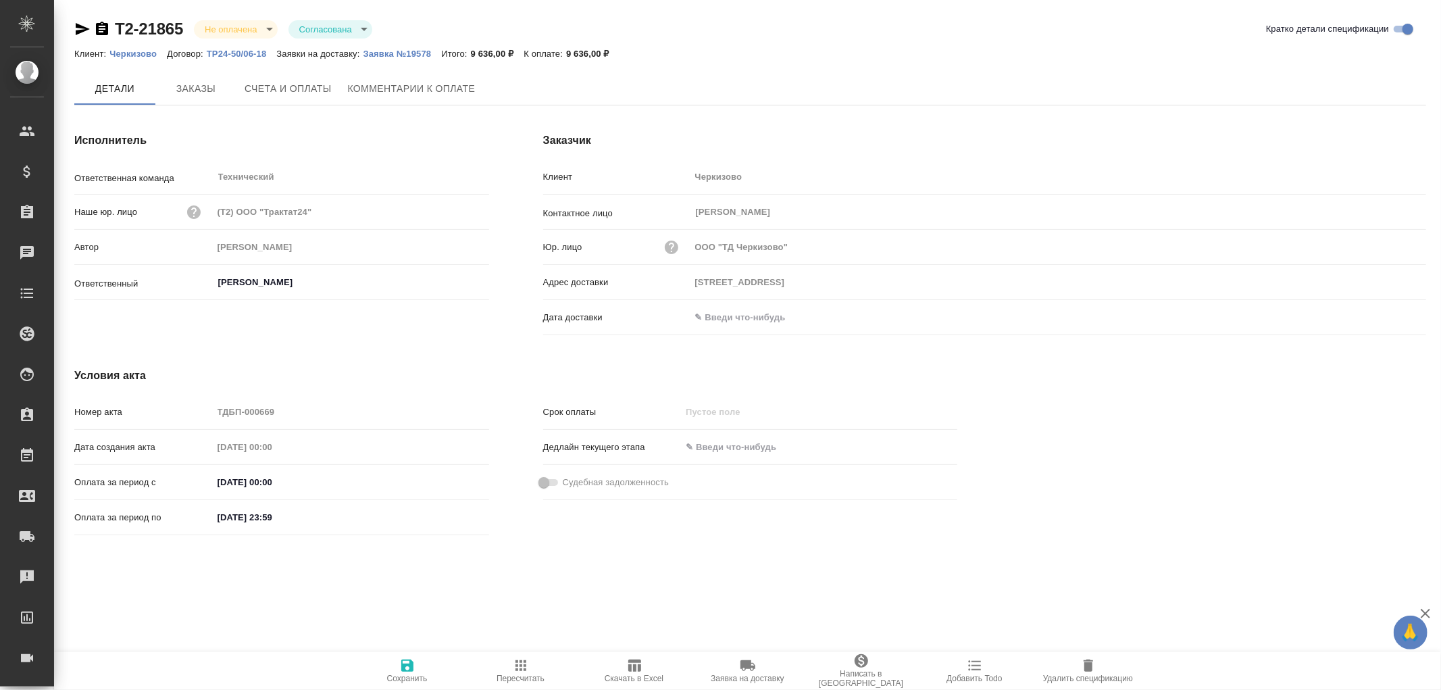
type input "[STREET_ADDRESS]"
click at [408, 58] on button "Заявка №19578" at bounding box center [402, 54] width 78 height 14
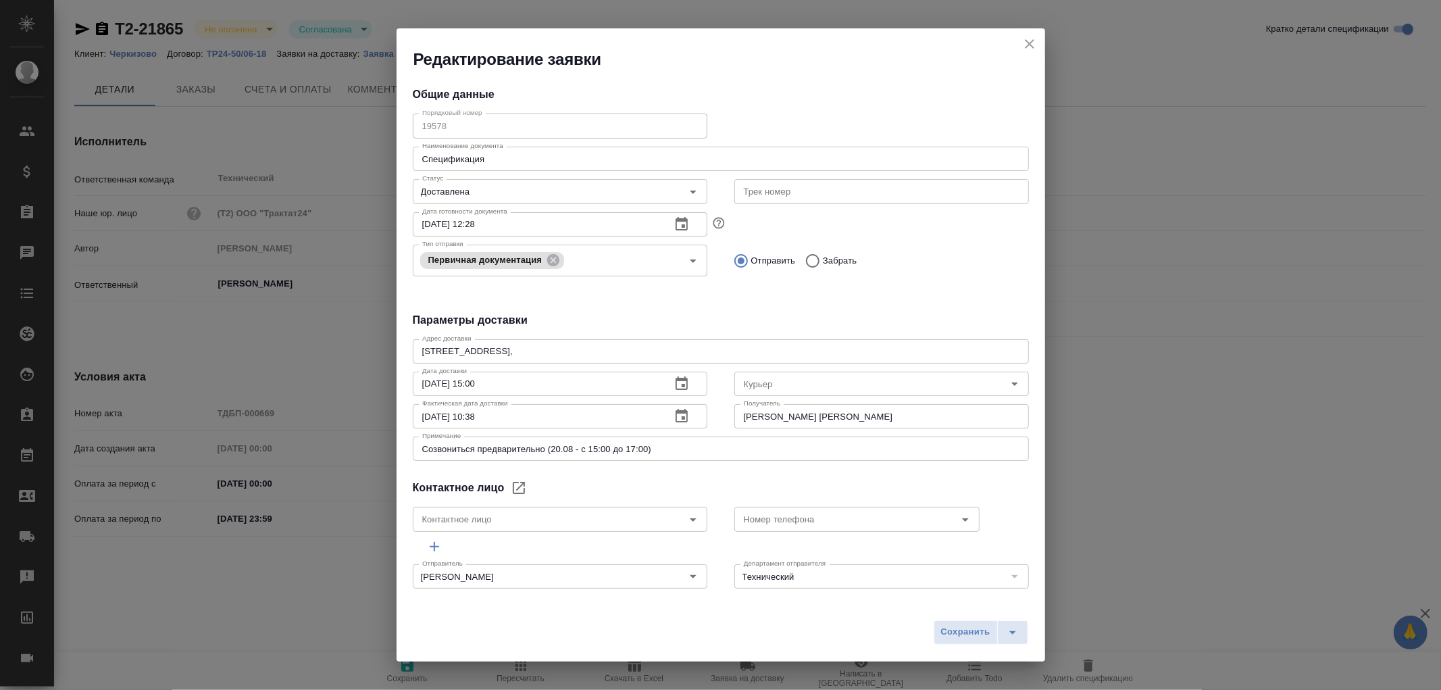
type input "[PERSON_NAME]"
type input "[PERSON_NAME] [PERSON_NAME]"
type input "8 903 299 25 97"
click at [1029, 47] on icon "close" at bounding box center [1029, 44] width 16 height 16
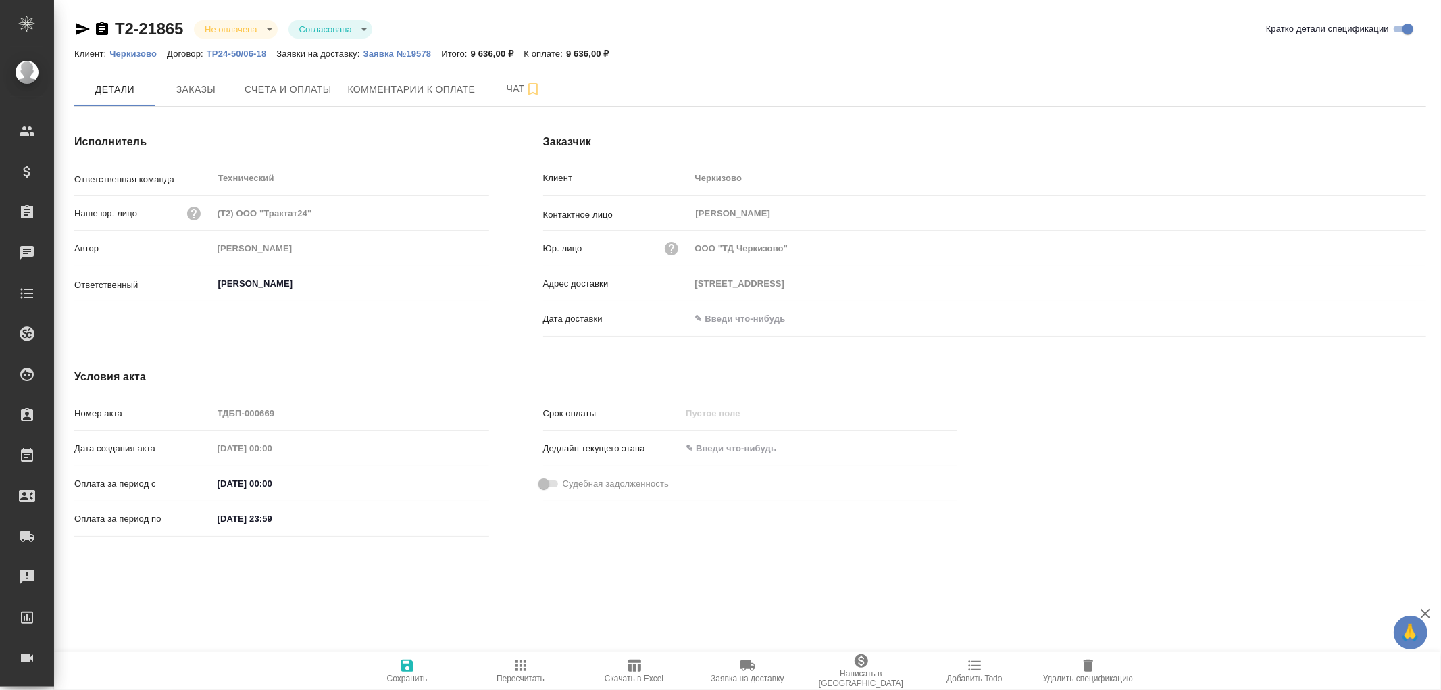
click at [744, 309] on input "text" at bounding box center [749, 319] width 118 height 20
click at [1381, 318] on icon "button" at bounding box center [1387, 318] width 12 height 14
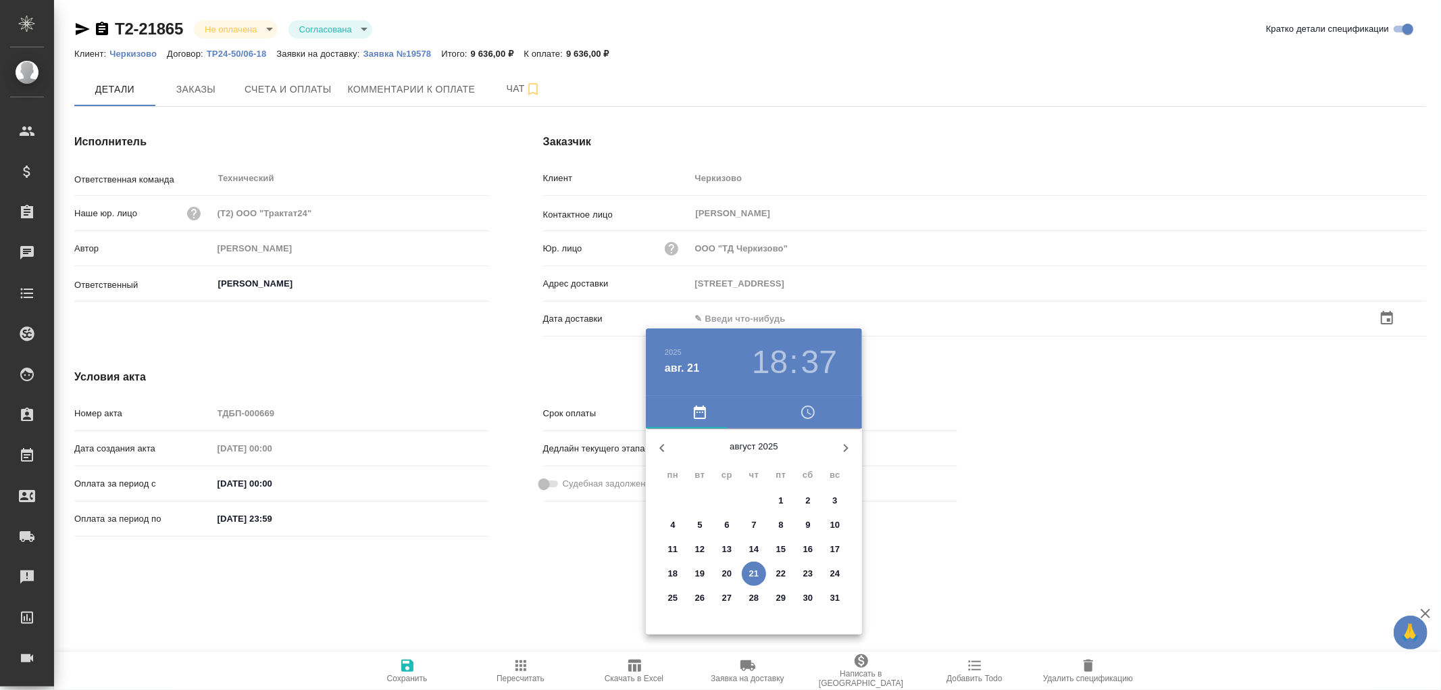
click at [755, 576] on p "21" at bounding box center [754, 574] width 10 height 14
type input "Москва, ул. Лесная, 5В"
type input "21.08.2025 18:37"
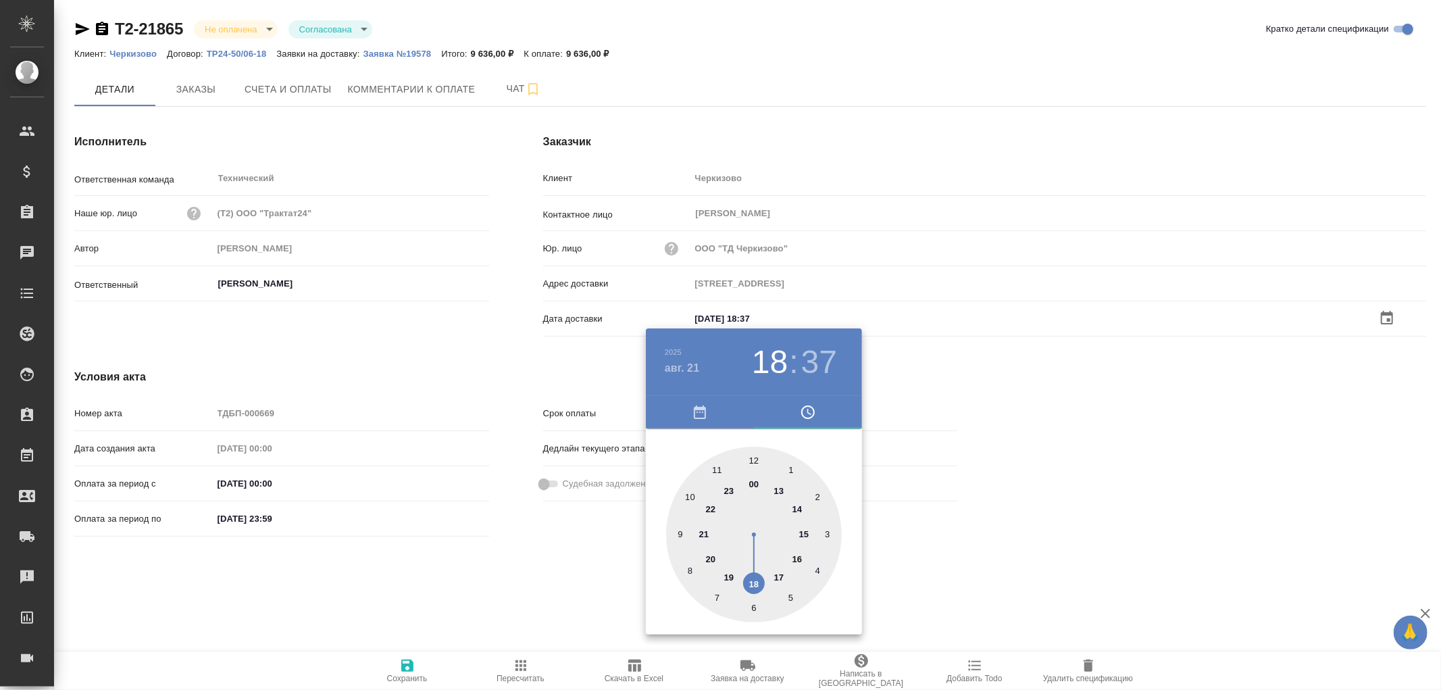
click at [422, 669] on div at bounding box center [720, 345] width 1441 height 690
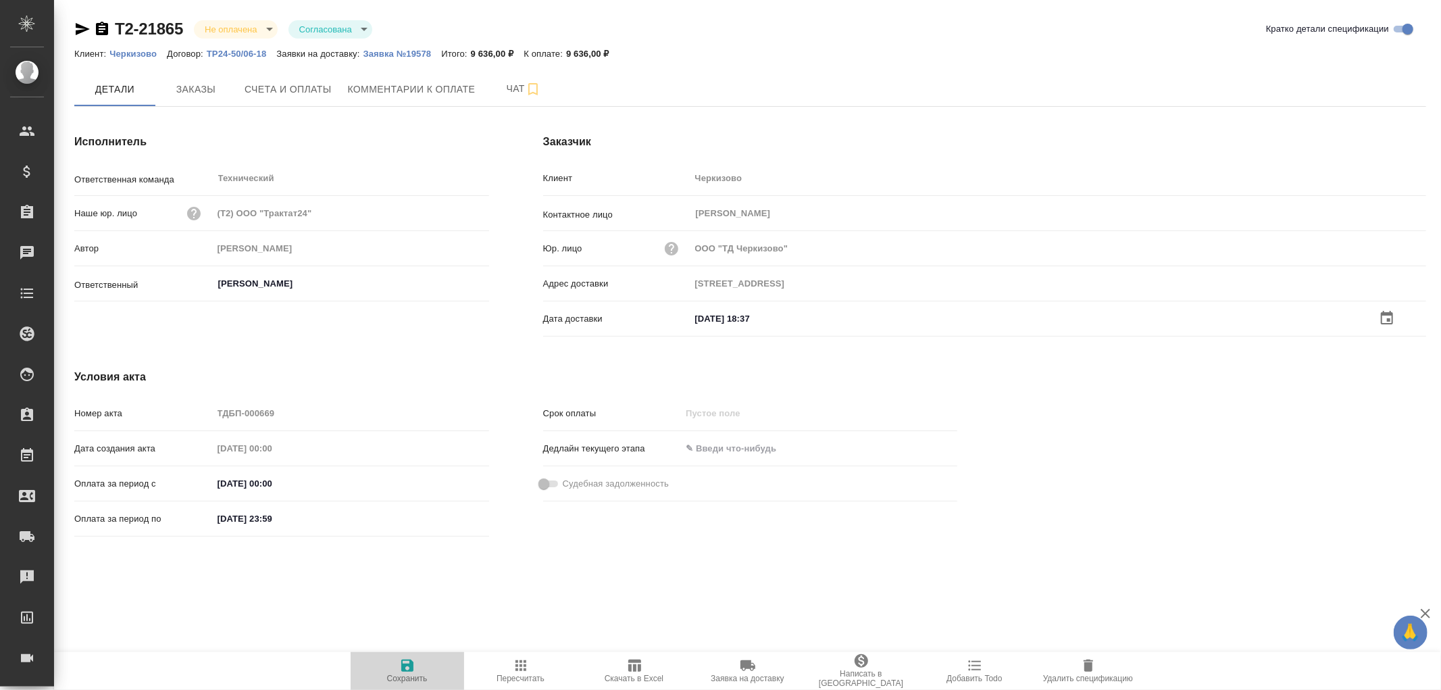
click at [405, 667] on icon "button" at bounding box center [407, 665] width 12 height 12
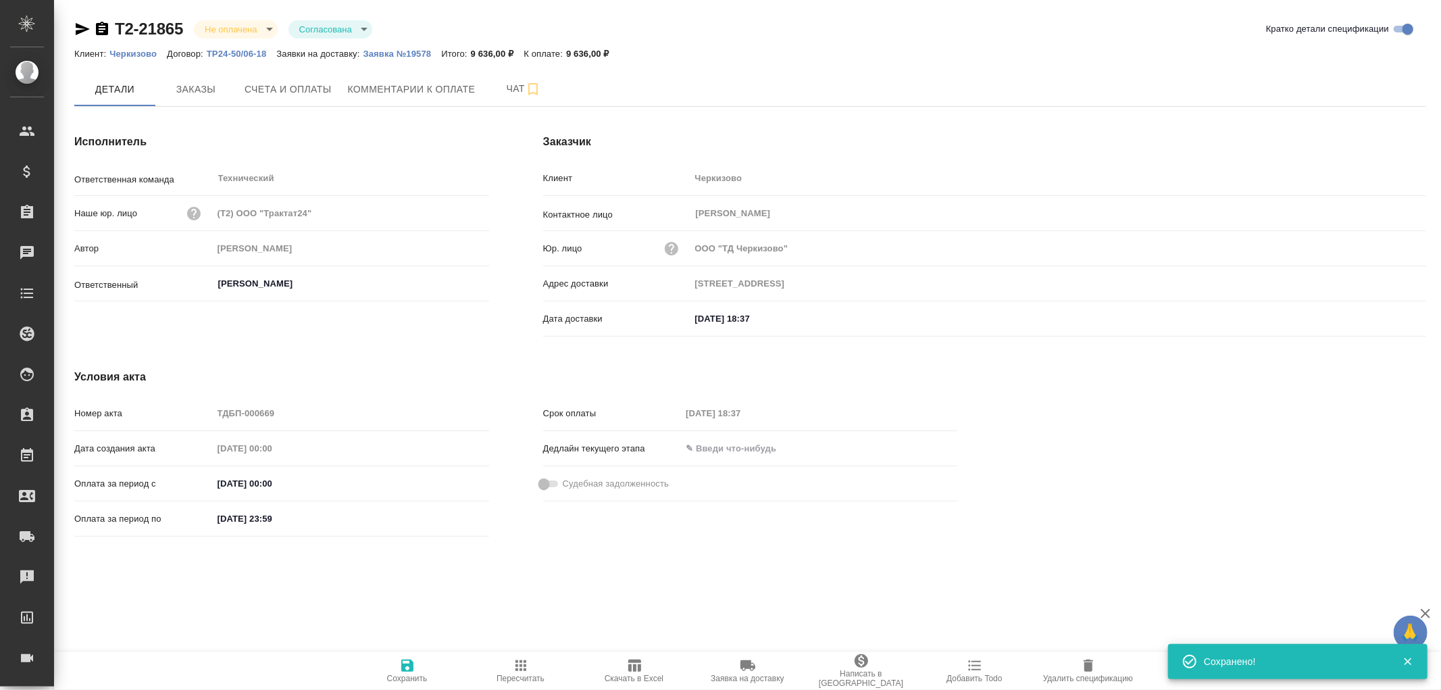
click at [405, 666] on icon "button" at bounding box center [407, 665] width 12 height 12
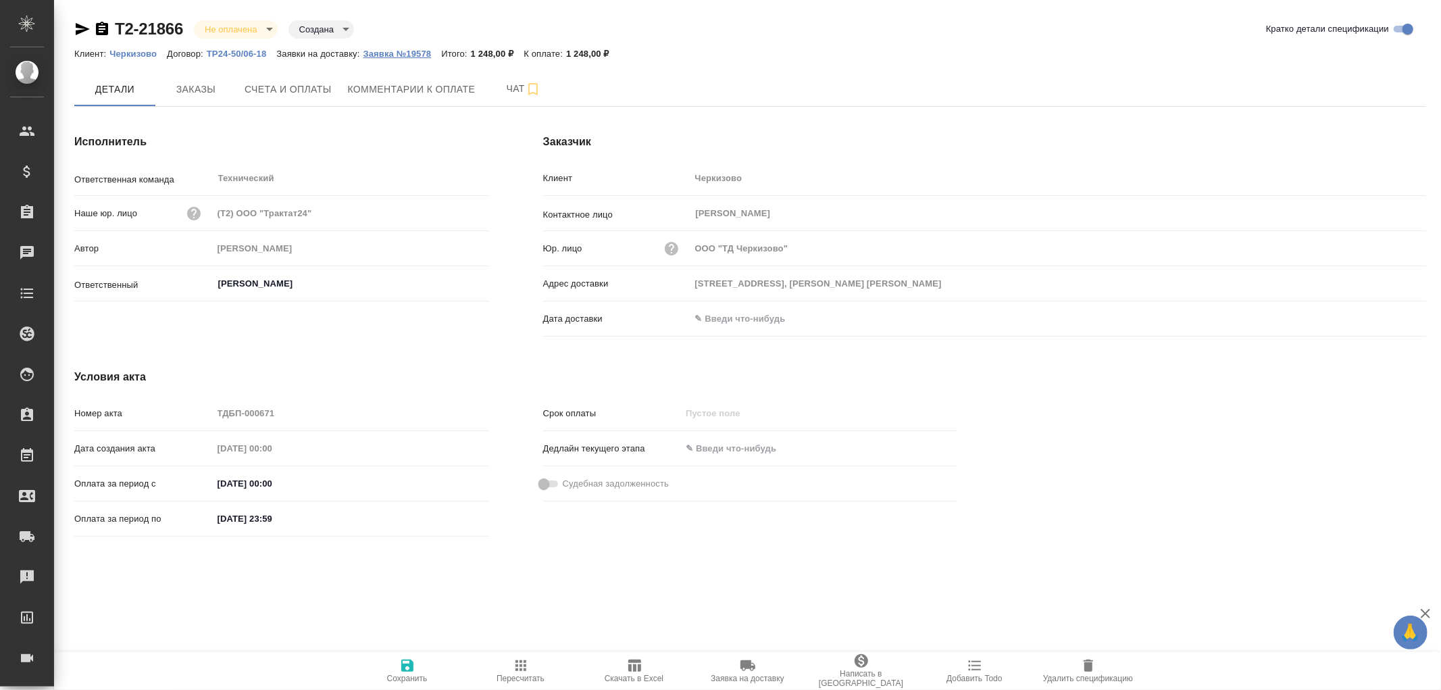
click at [401, 51] on p "Заявка №19578" at bounding box center [402, 54] width 78 height 10
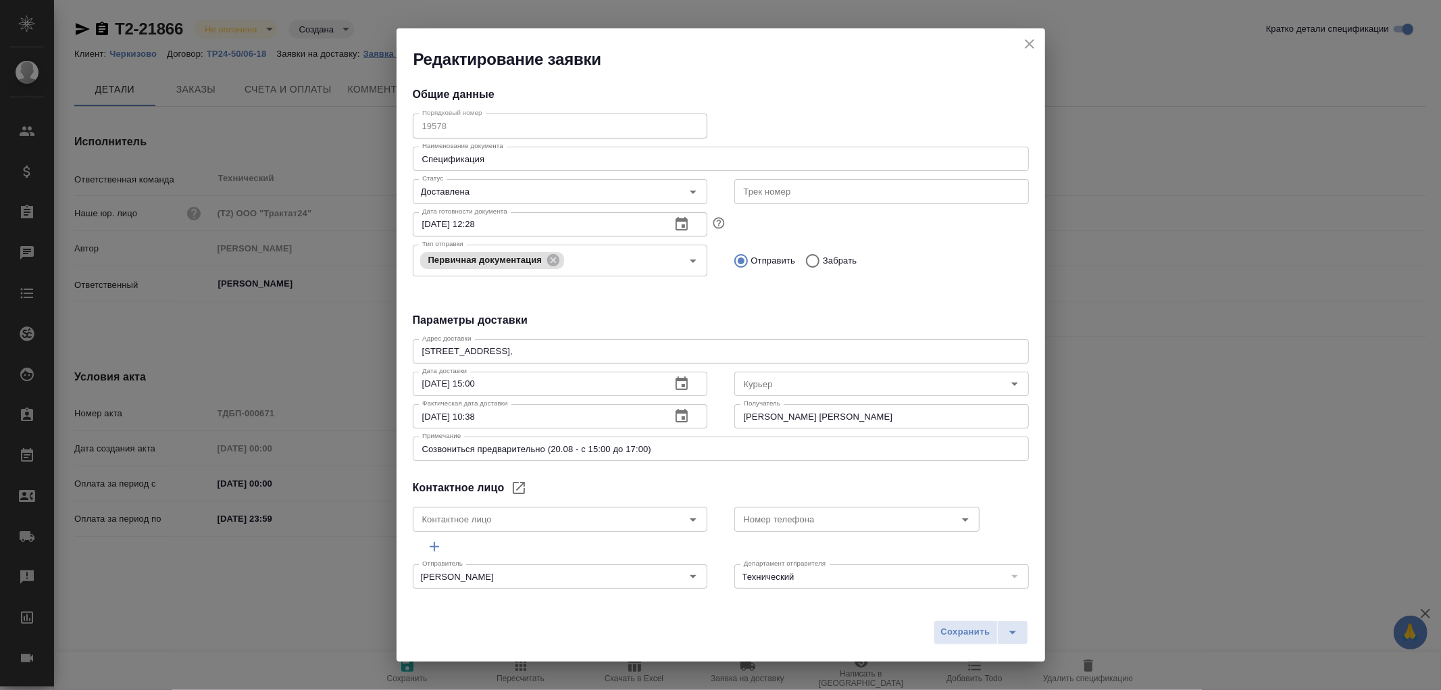
type input "[PERSON_NAME] [PERSON_NAME]"
type input "8 903 299 25 97"
type input "[PERSON_NAME]"
click at [1030, 43] on icon "close" at bounding box center [1029, 43] width 9 height 9
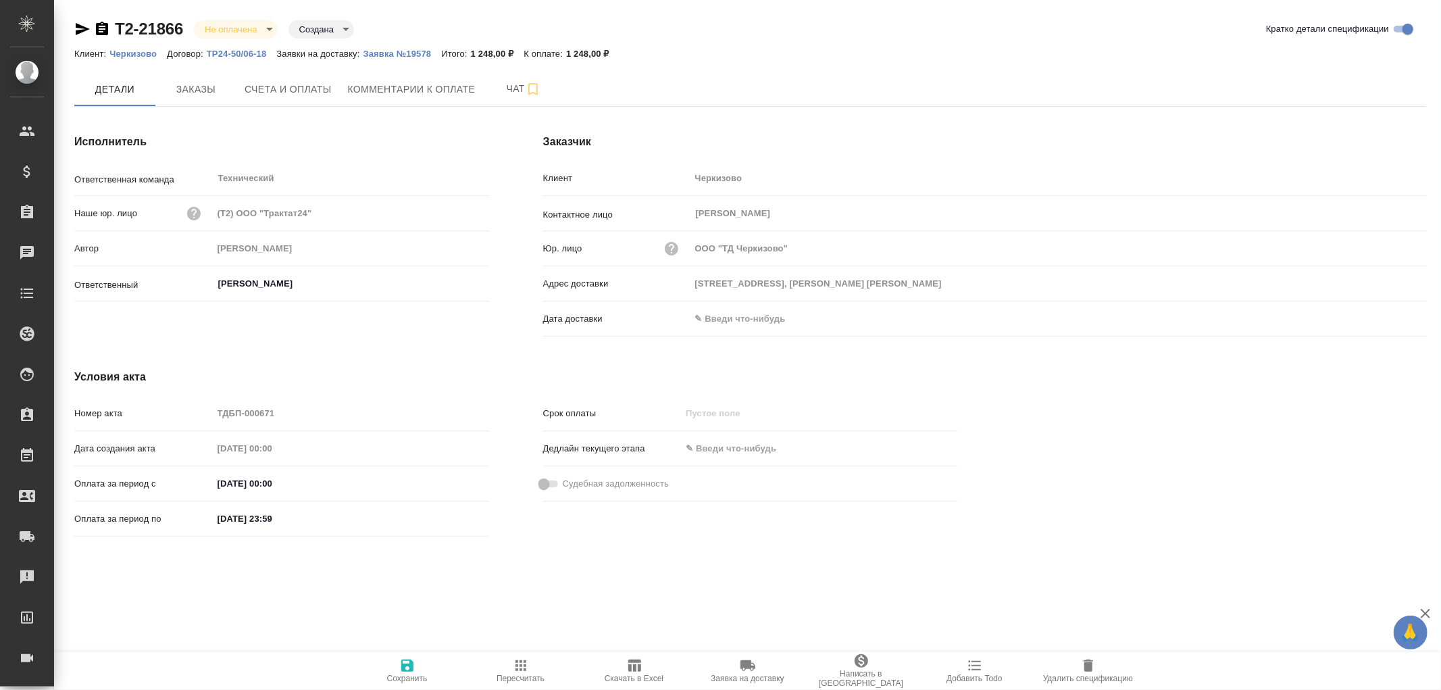
click at [727, 316] on input "text" at bounding box center [749, 319] width 118 height 20
click at [1389, 315] on icon "button" at bounding box center [1387, 318] width 16 height 16
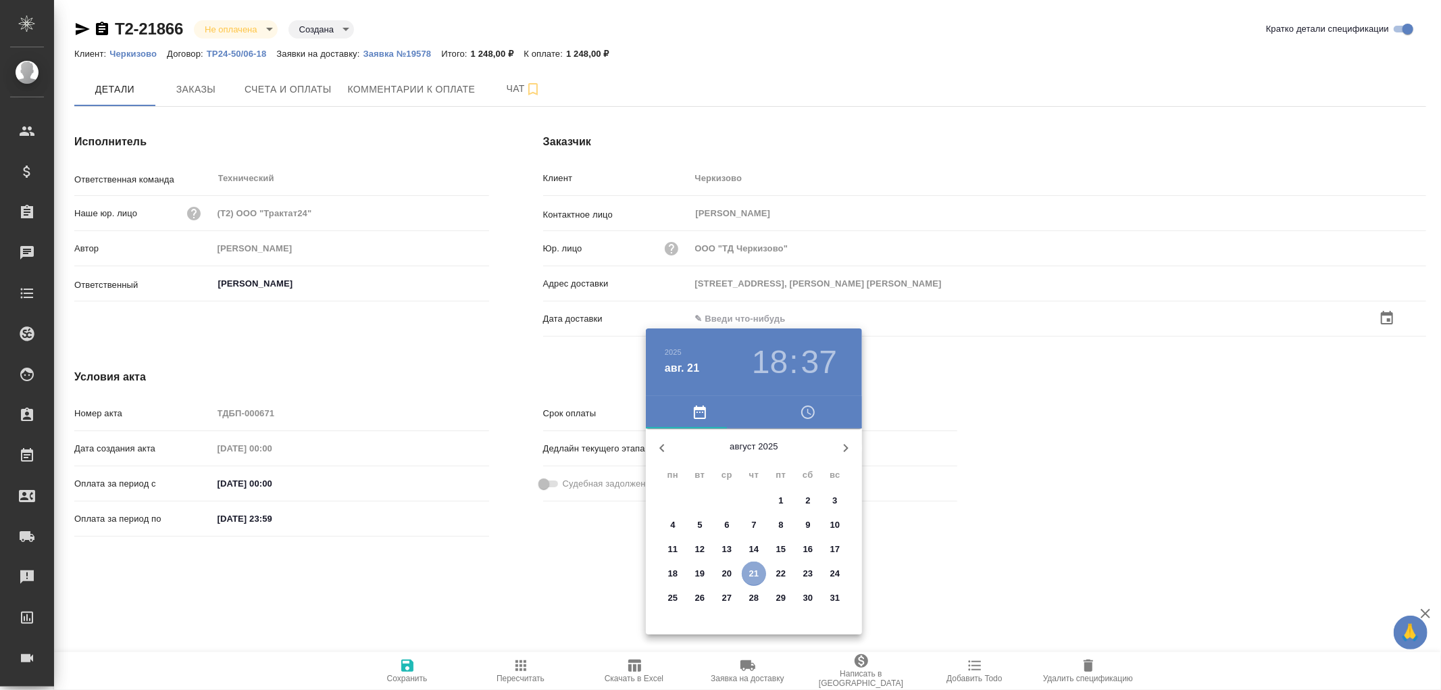
click at [757, 570] on p "21" at bounding box center [754, 574] width 10 height 14
type input "21.08.2025 18:37"
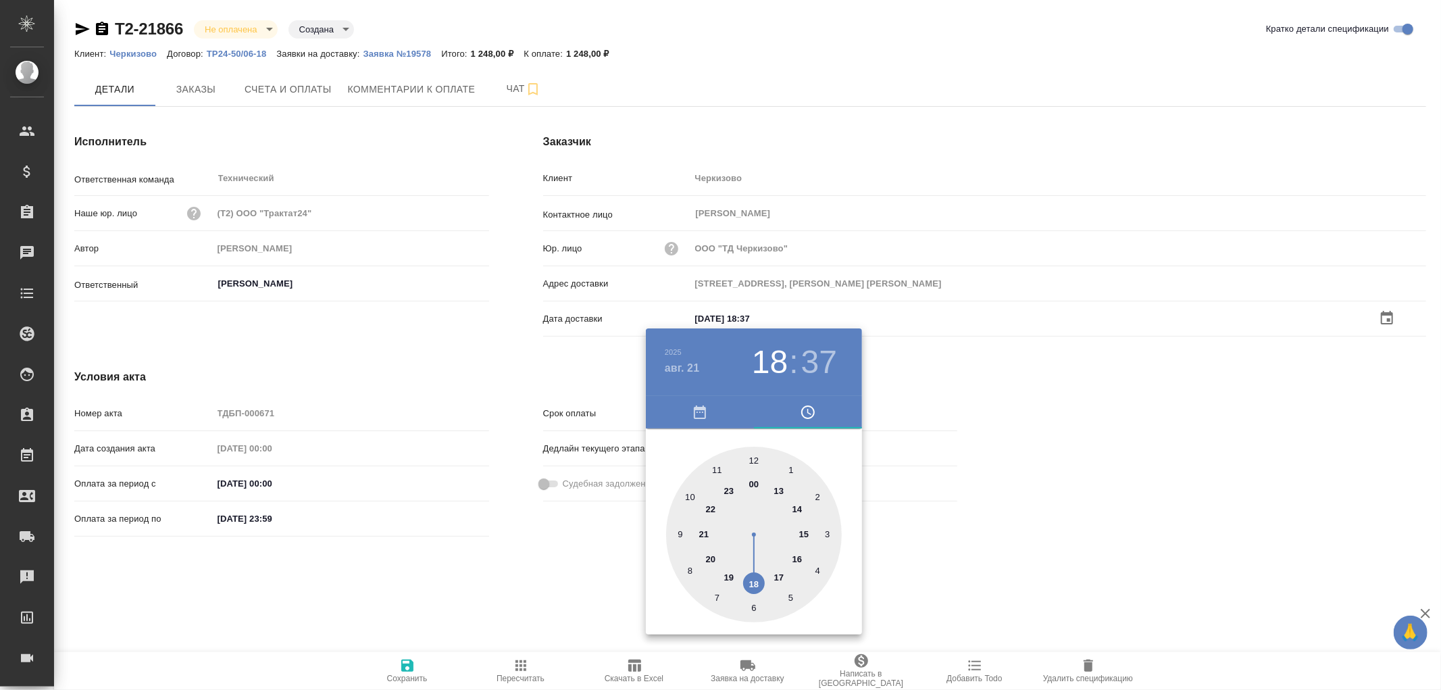
click at [408, 670] on div at bounding box center [720, 345] width 1441 height 690
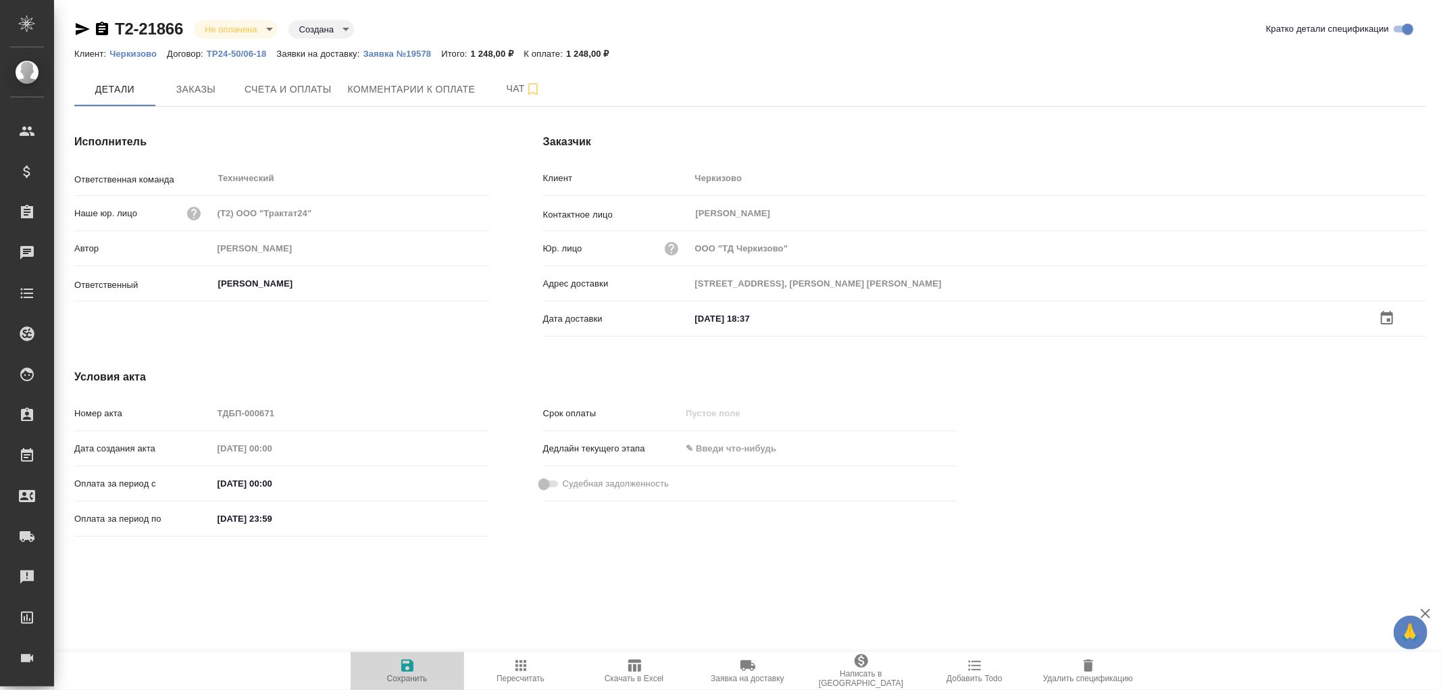
click at [407, 660] on icon "button" at bounding box center [407, 665] width 12 height 12
drag, startPoint x: 401, startPoint y: 671, endPoint x: 470, endPoint y: 606, distance: 94.6
click at [401, 670] on icon "button" at bounding box center [407, 665] width 12 height 12
click at [385, 56] on p "Заявка №19578" at bounding box center [402, 54] width 78 height 10
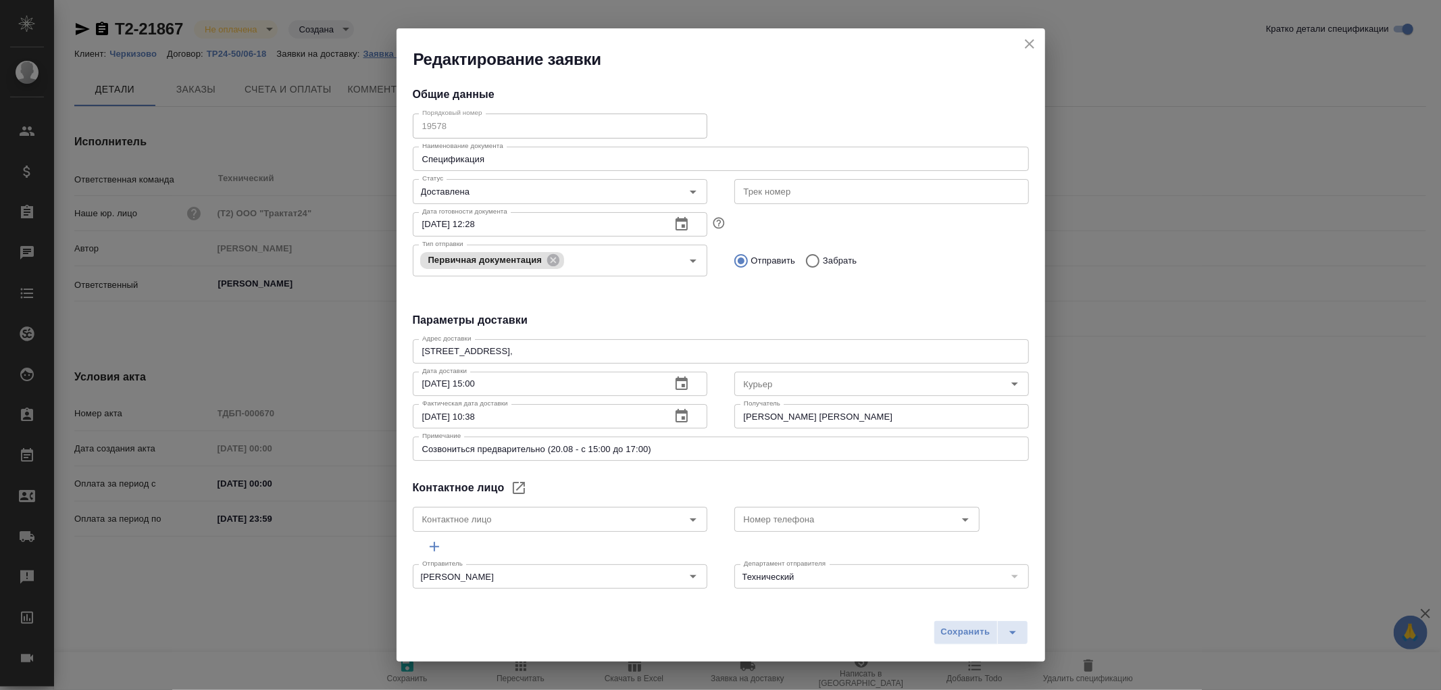
type input "[PERSON_NAME]"
type input "[PERSON_NAME] [PERSON_NAME]"
type input "8 903 299 25 97"
click at [1030, 51] on icon "close" at bounding box center [1029, 44] width 16 height 16
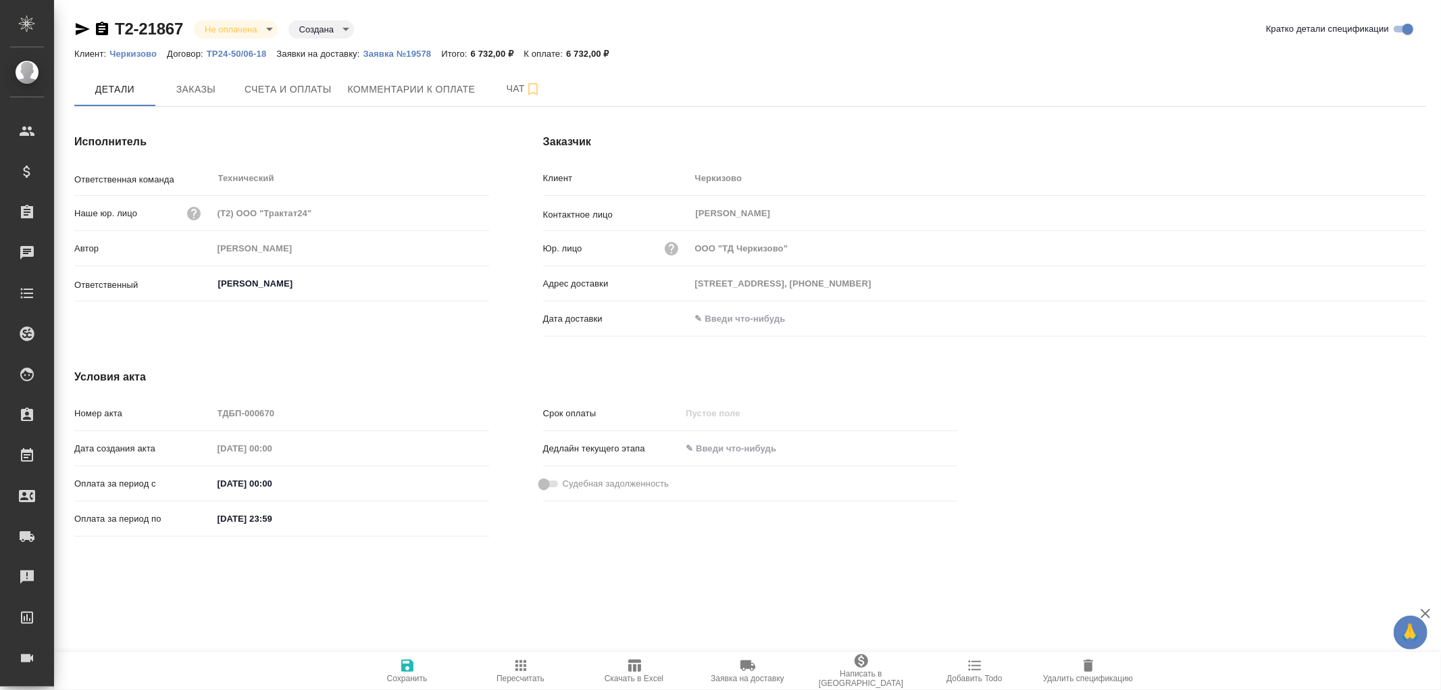
drag, startPoint x: 700, startPoint y: 324, endPoint x: 711, endPoint y: 320, distance: 11.5
click at [705, 322] on input "text" at bounding box center [749, 319] width 118 height 20
click at [1385, 319] on icon "button" at bounding box center [1387, 317] width 16 height 16
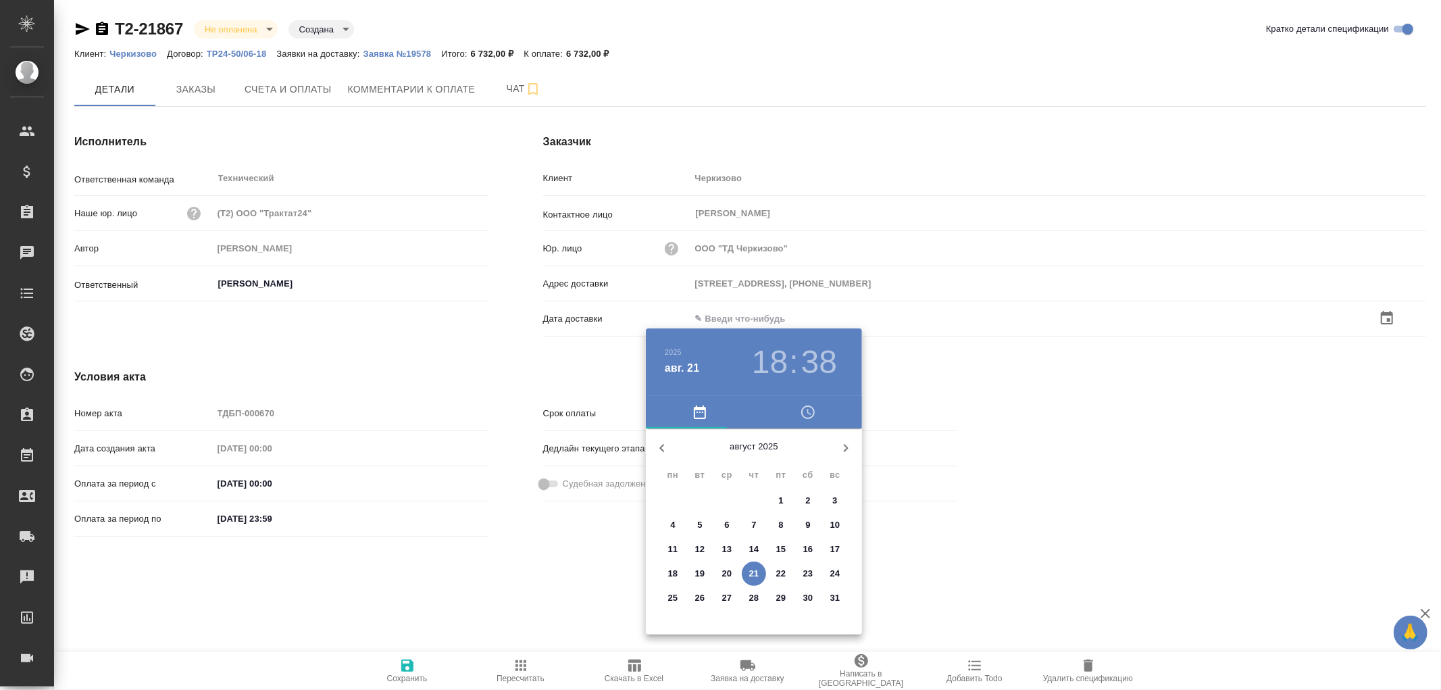
click at [758, 576] on p "21" at bounding box center [754, 574] width 10 height 14
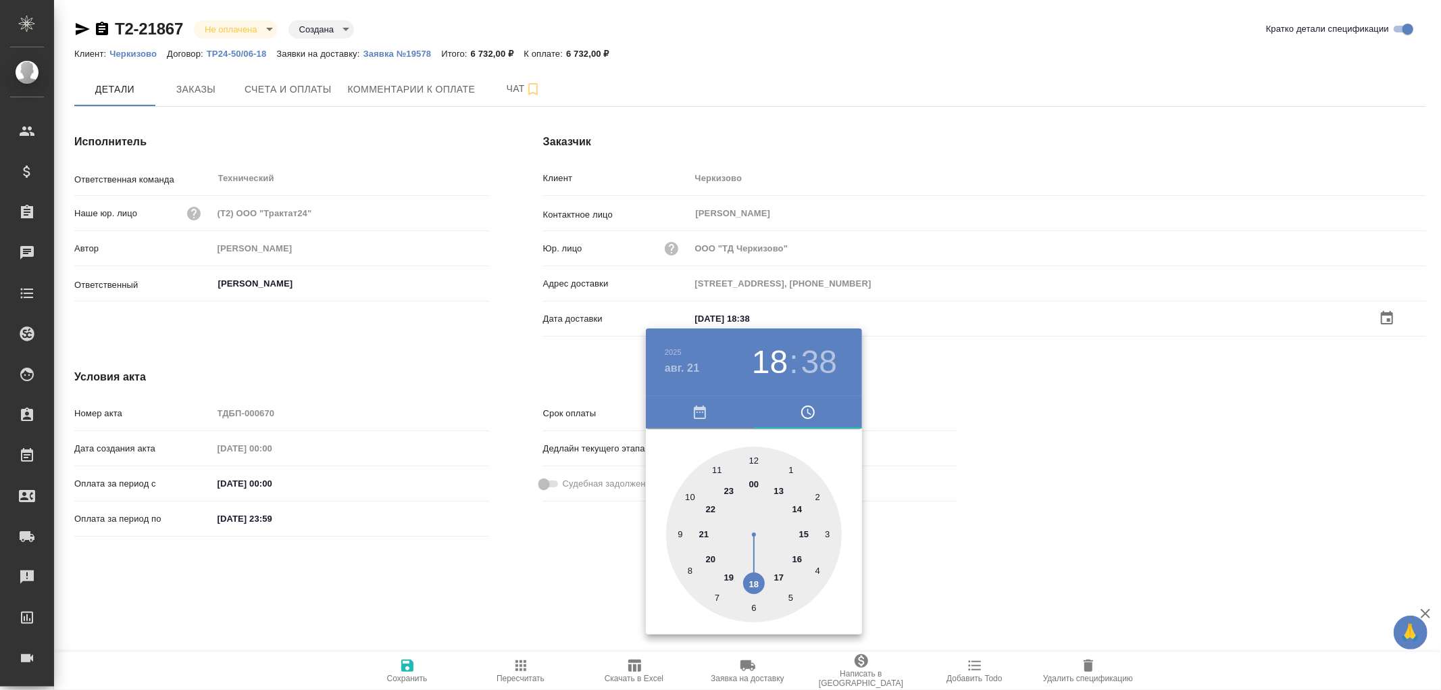
type input "[DATE] 18:38"
click at [409, 670] on div at bounding box center [720, 345] width 1441 height 690
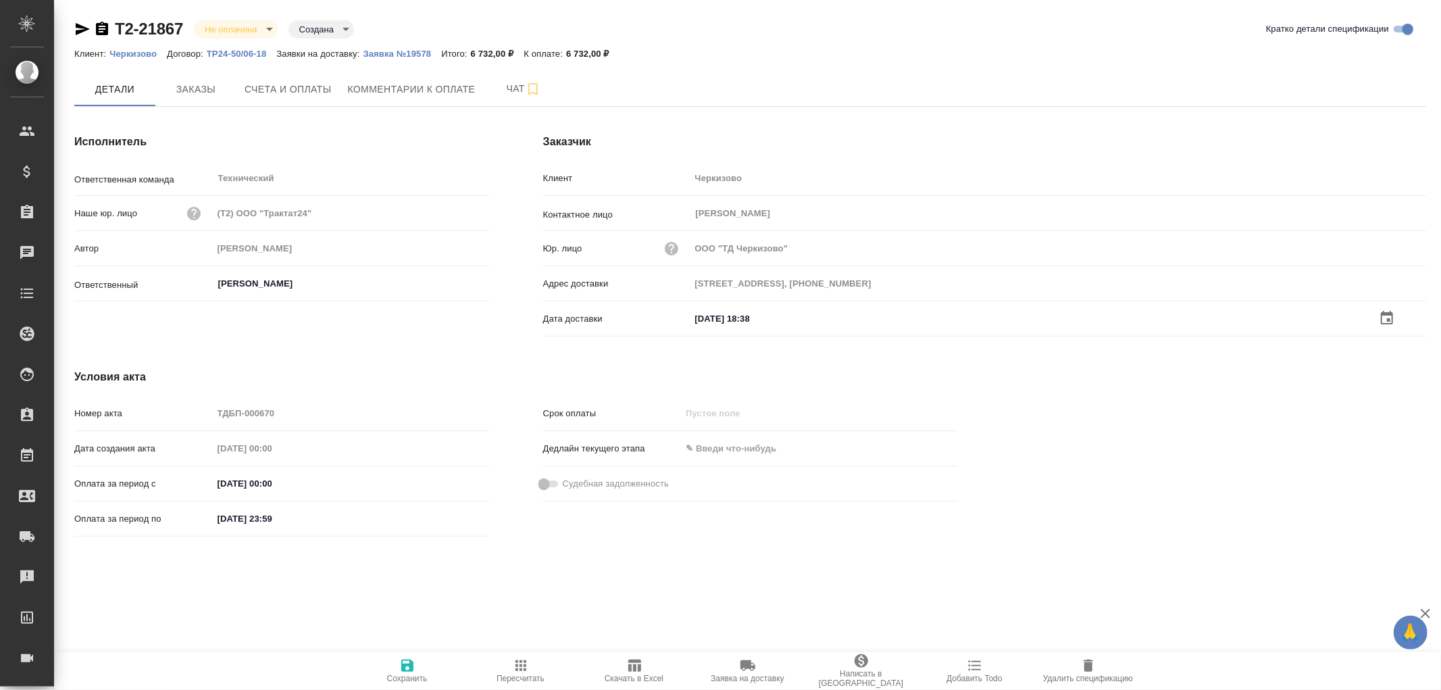
click at [409, 670] on icon "button" at bounding box center [407, 665] width 12 height 12
click at [406, 51] on p "Заявка №19578" at bounding box center [402, 54] width 78 height 10
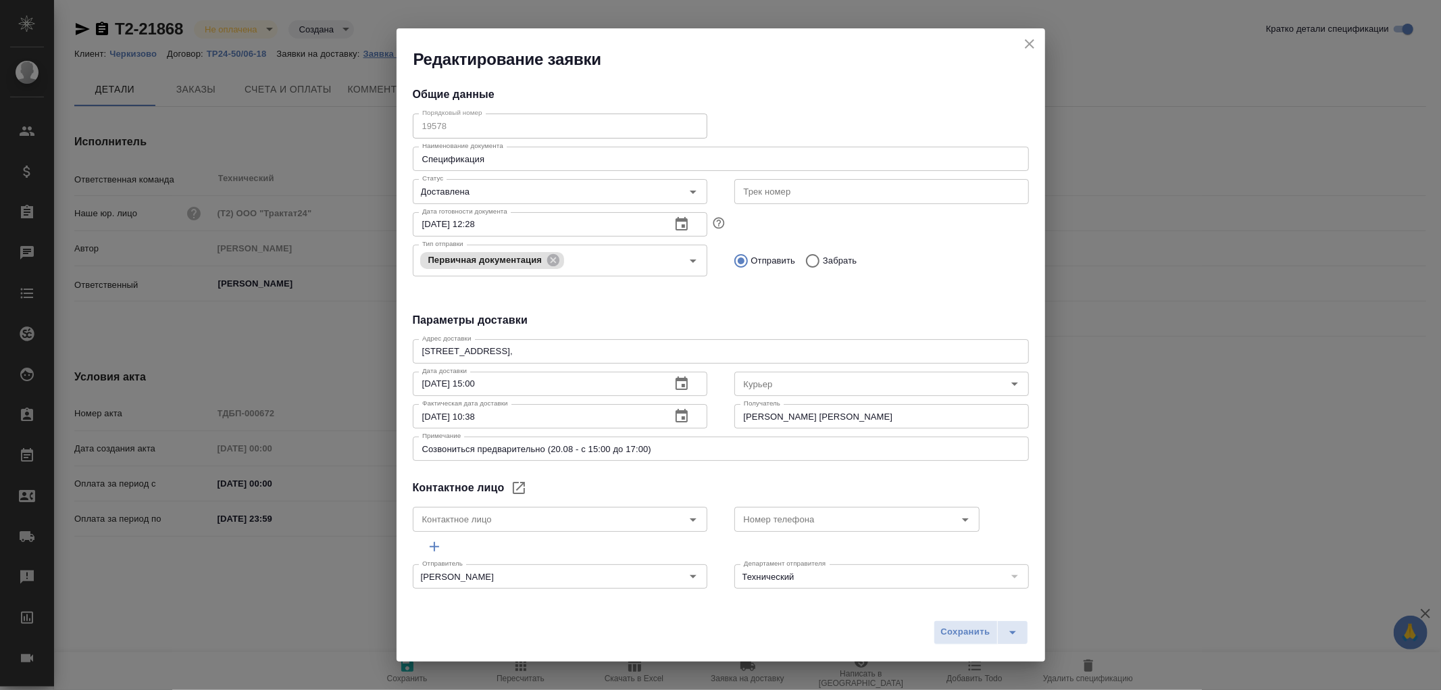
type input "[PERSON_NAME]"
type input "[PERSON_NAME] [PERSON_NAME]"
type input "8 903 299 25 97"
click at [1029, 43] on icon "close" at bounding box center [1029, 44] width 16 height 16
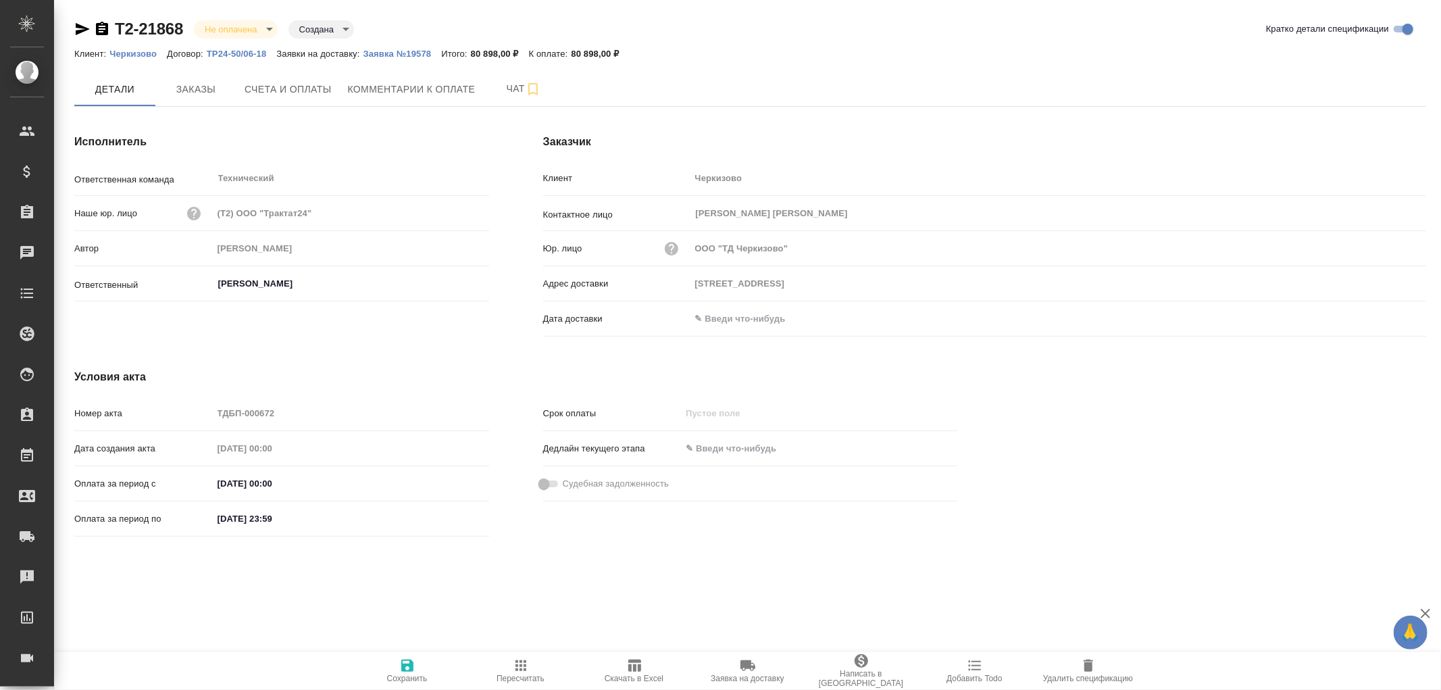
click at [739, 327] on input "text" at bounding box center [749, 319] width 118 height 20
click at [1390, 318] on icon "button" at bounding box center [1387, 317] width 16 height 16
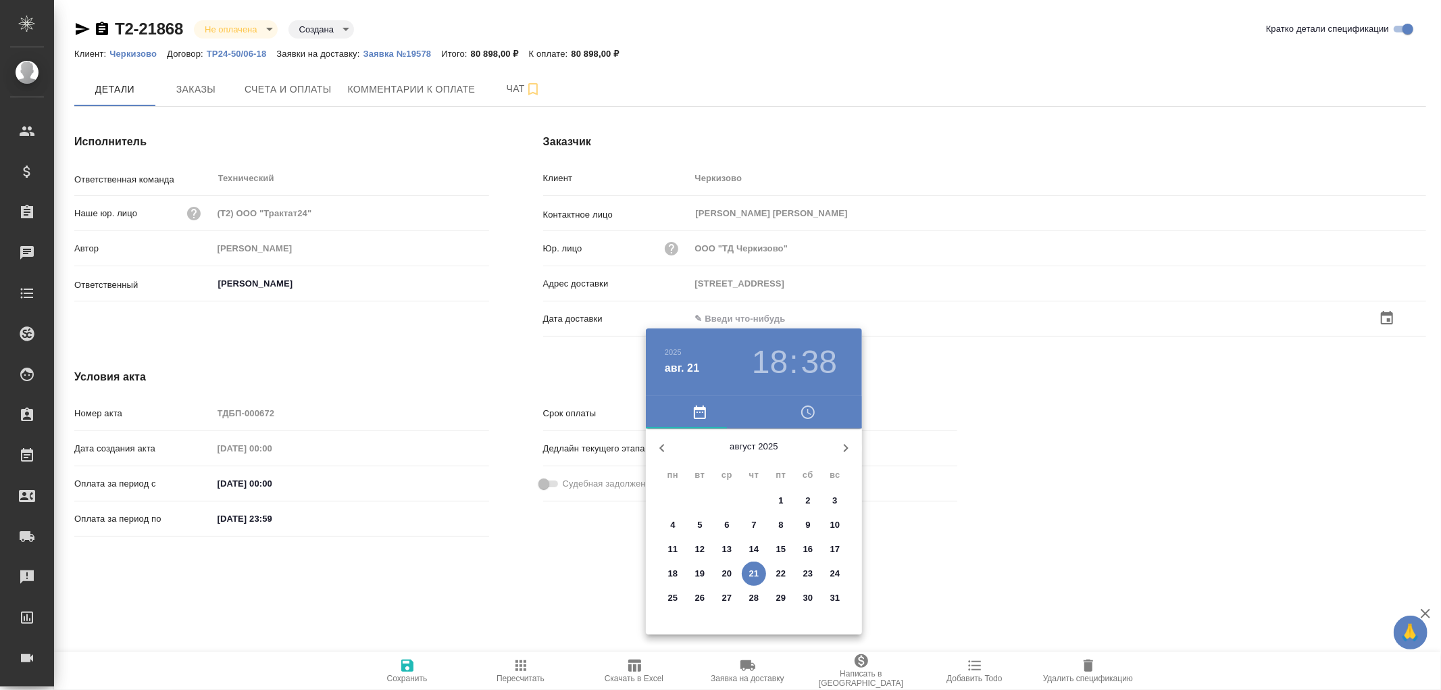
click at [752, 570] on p "21" at bounding box center [754, 574] width 10 height 14
type input "[DATE] 18:38"
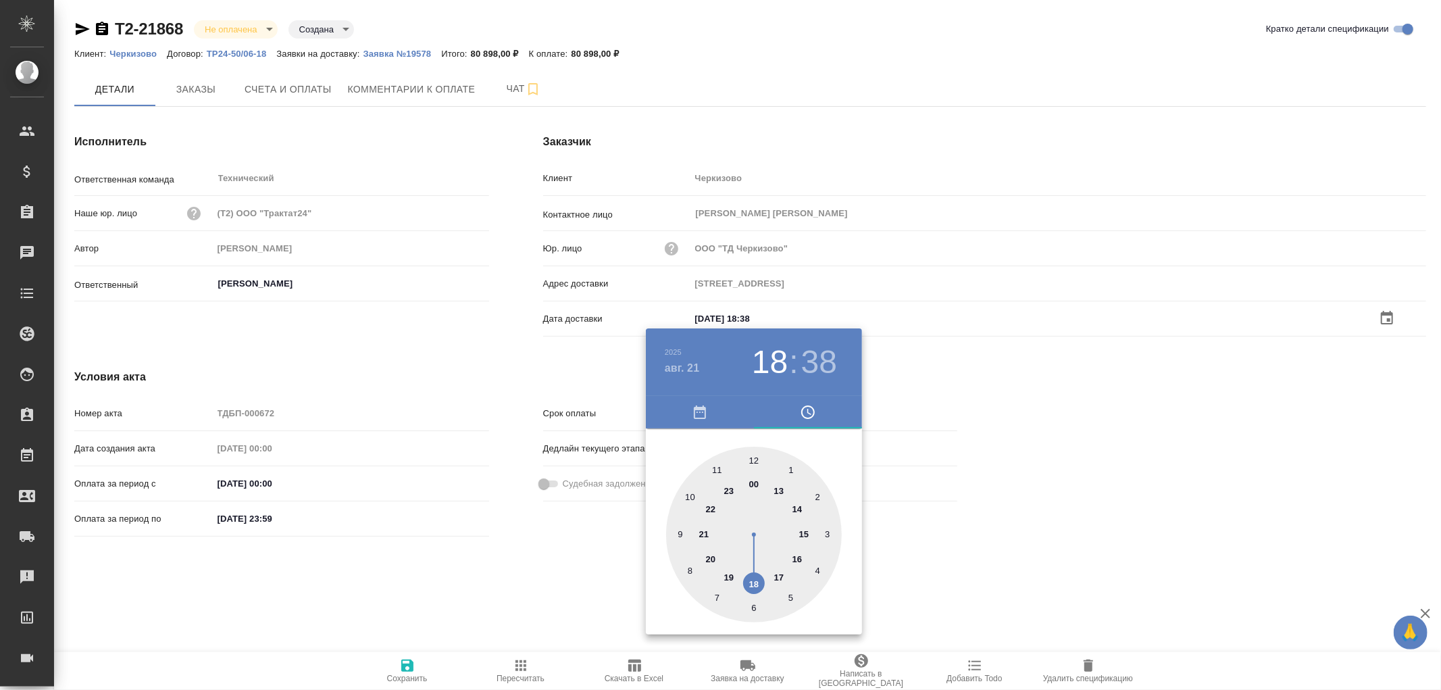
click at [408, 660] on div at bounding box center [720, 345] width 1441 height 690
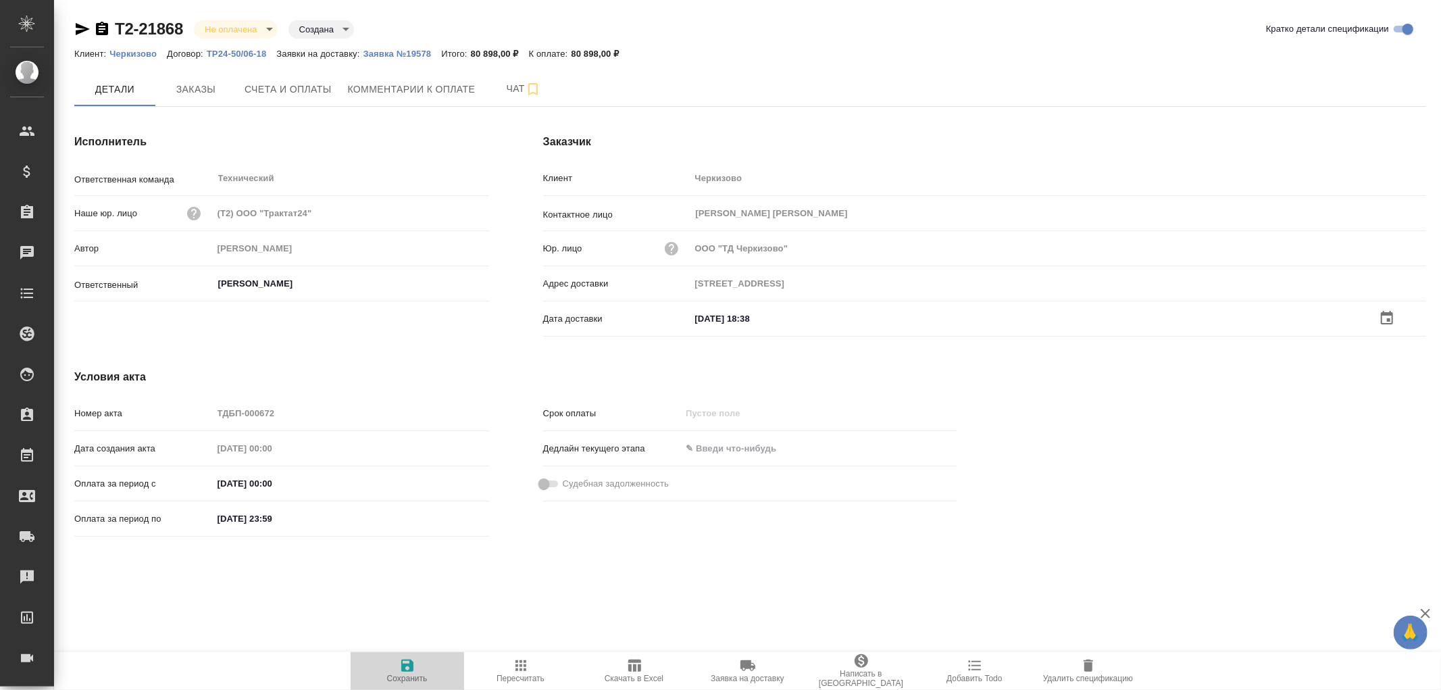
click at [409, 666] on icon "button" at bounding box center [407, 665] width 12 height 12
